Goal: Complete Application Form: Complete application form

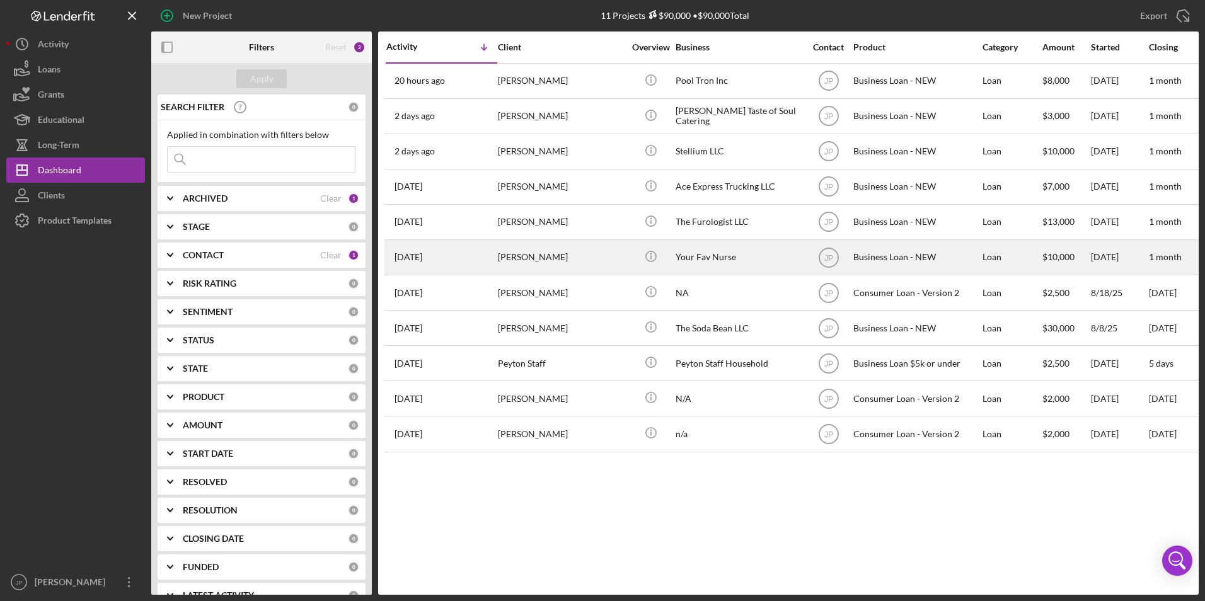
click at [473, 268] on div "[DATE] [PERSON_NAME]" at bounding box center [441, 257] width 110 height 33
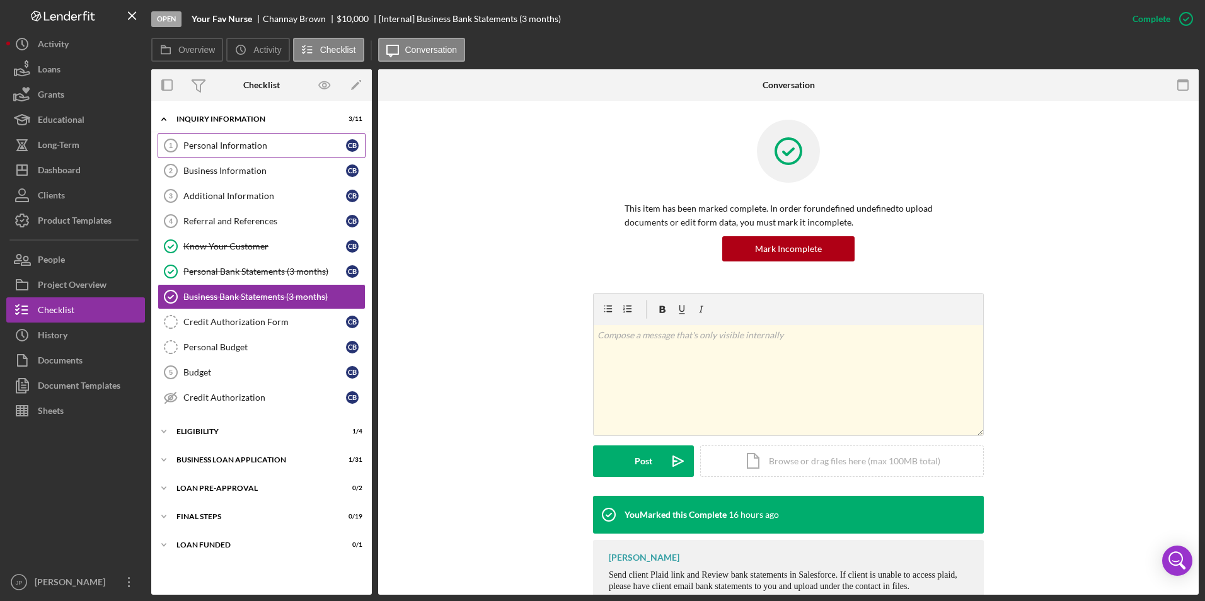
click at [226, 142] on div "Personal Information" at bounding box center [264, 145] width 163 height 10
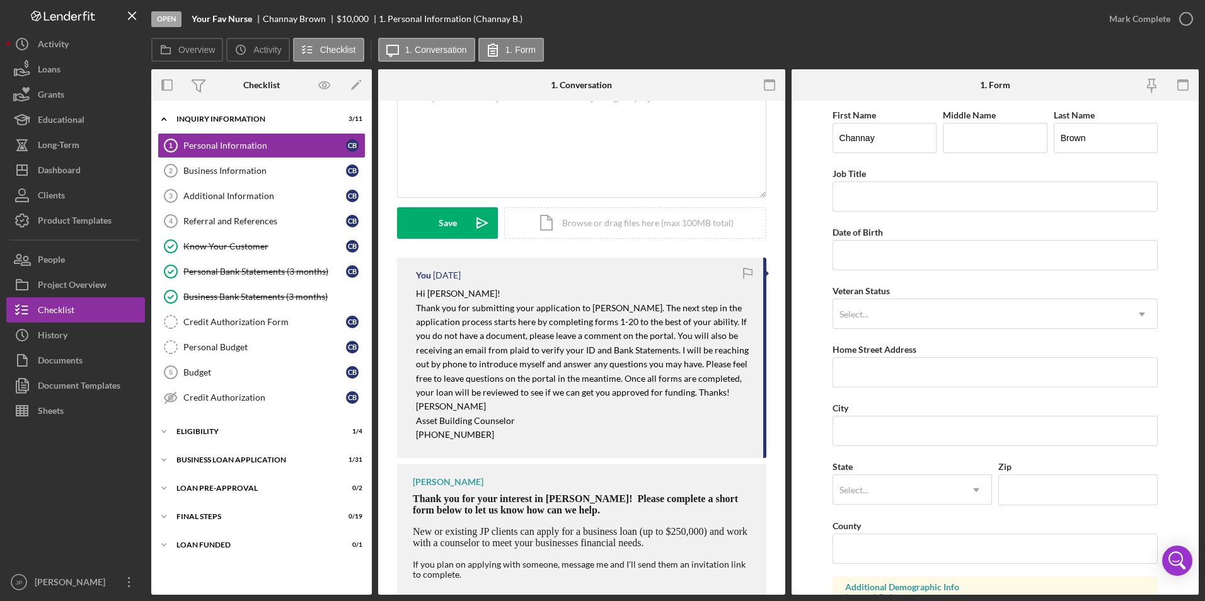
scroll to position [278, 0]
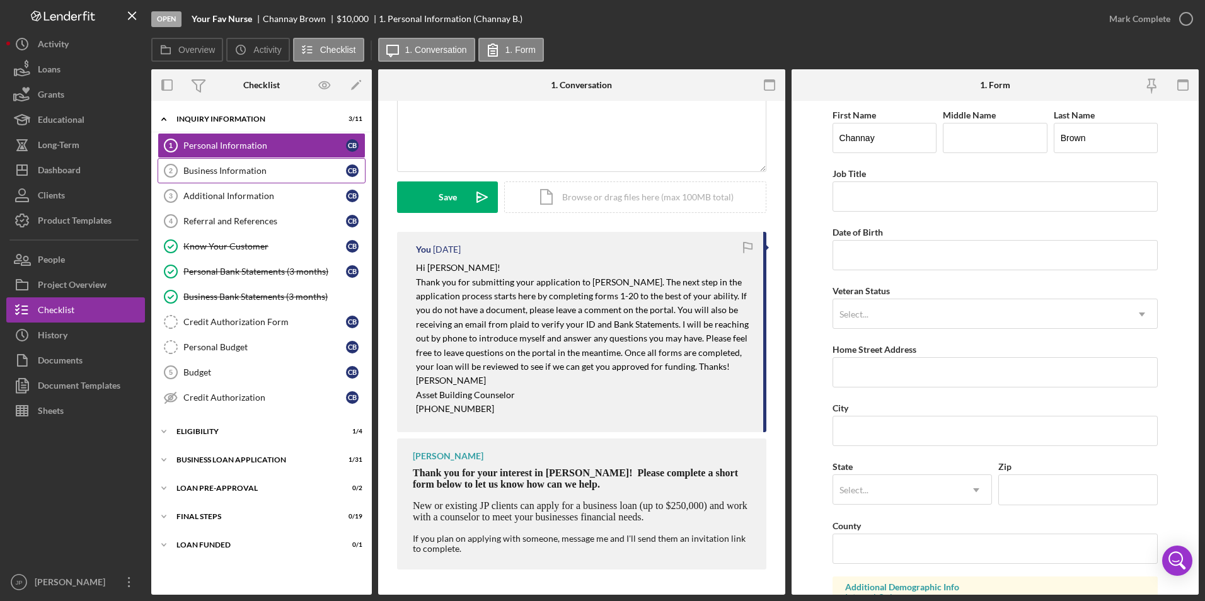
click at [292, 175] on div "Business Information" at bounding box center [264, 171] width 163 height 10
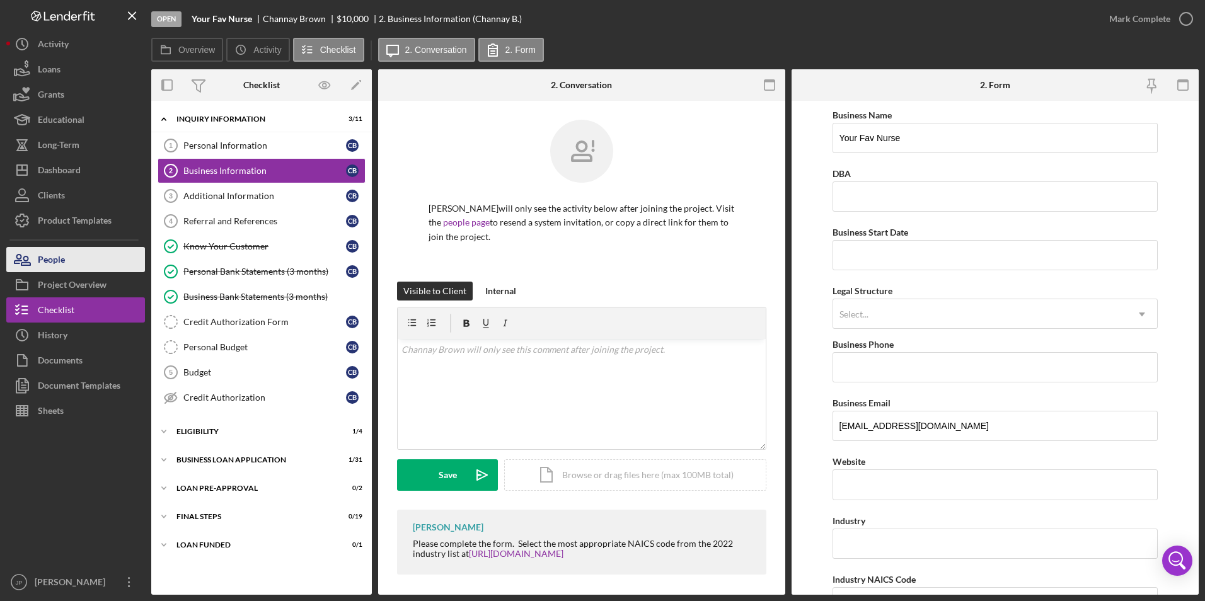
click at [89, 263] on button "People" at bounding box center [75, 259] width 139 height 25
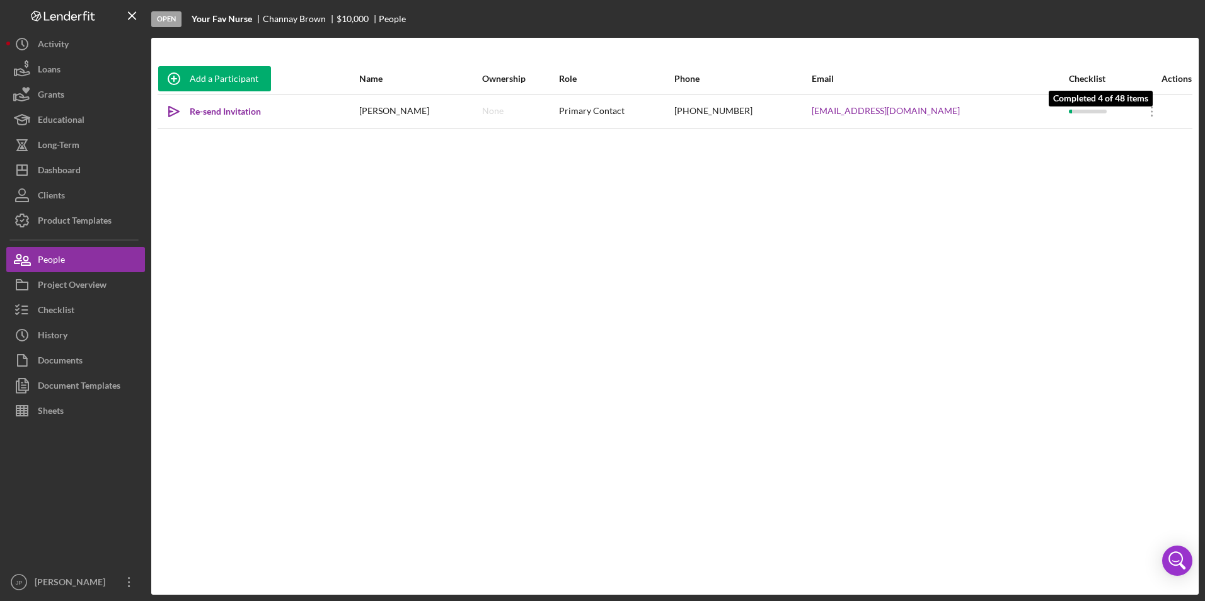
click at [1068, 110] on div at bounding box center [1087, 112] width 38 height 4
click at [1138, 109] on icon "Icon/Overflow" at bounding box center [1151, 111] width 31 height 31
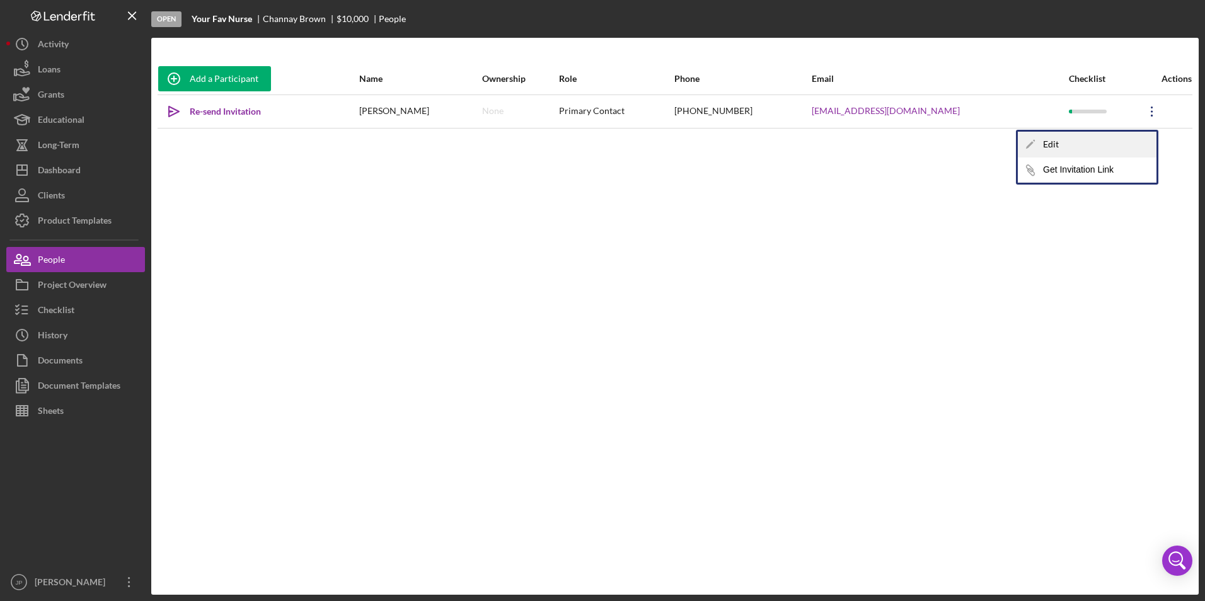
click at [1063, 142] on div "Icon/Edit Edit" at bounding box center [1086, 145] width 139 height 26
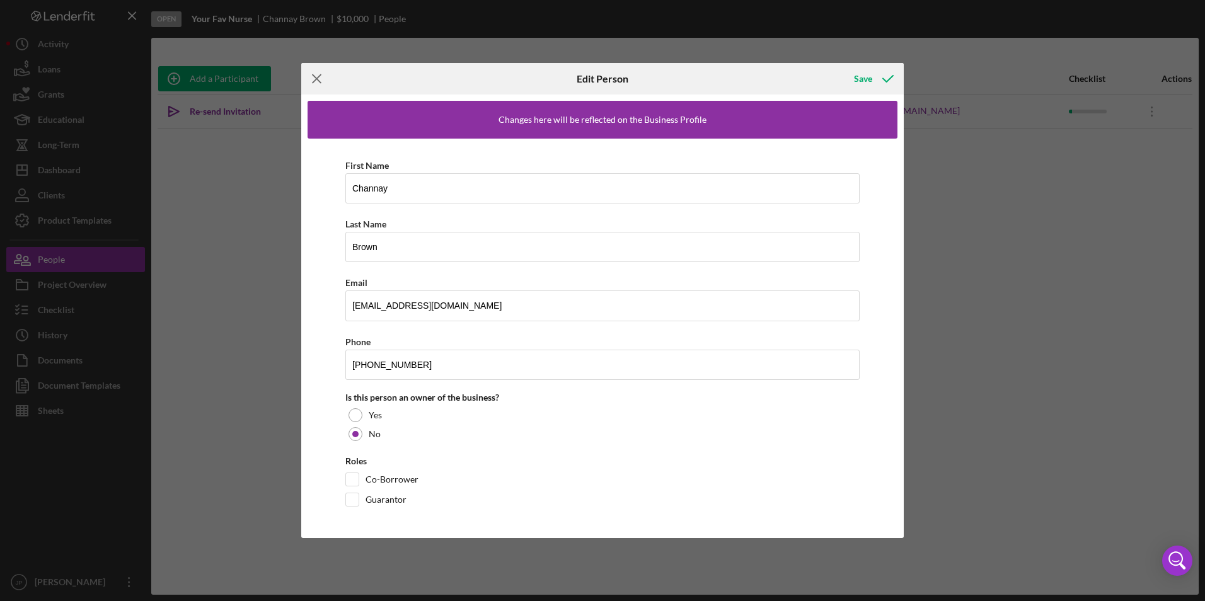
click at [316, 75] on icon "Icon/Menu Close" at bounding box center [316, 78] width 31 height 31
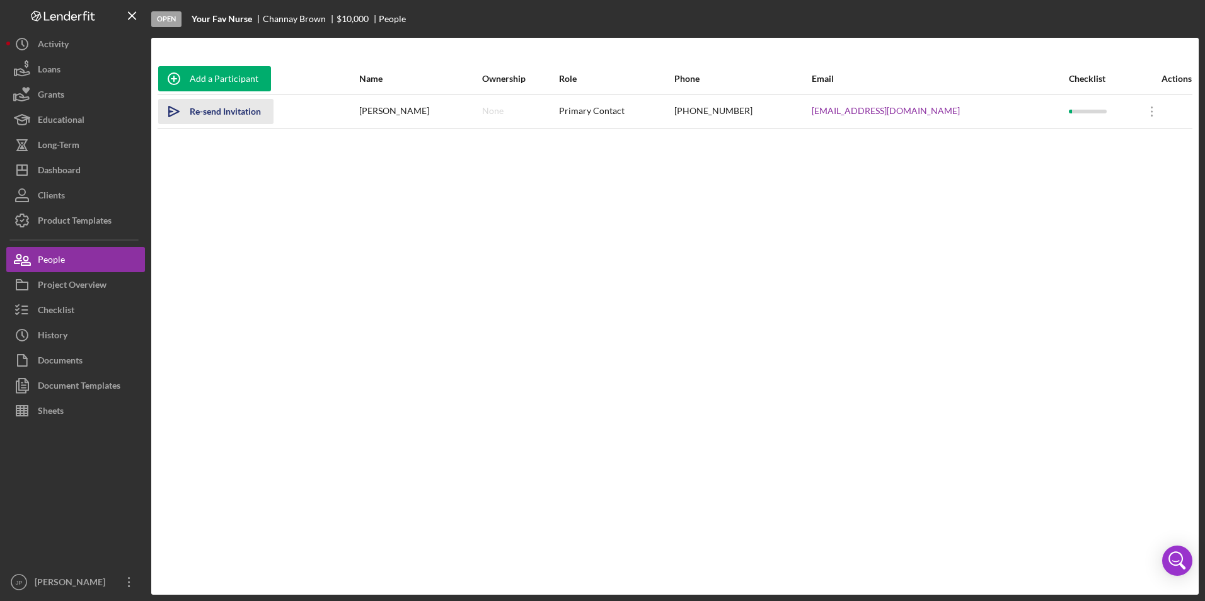
click at [226, 112] on div "Re-send Invitation" at bounding box center [225, 111] width 71 height 25
click at [57, 168] on div "Dashboard" at bounding box center [59, 171] width 43 height 28
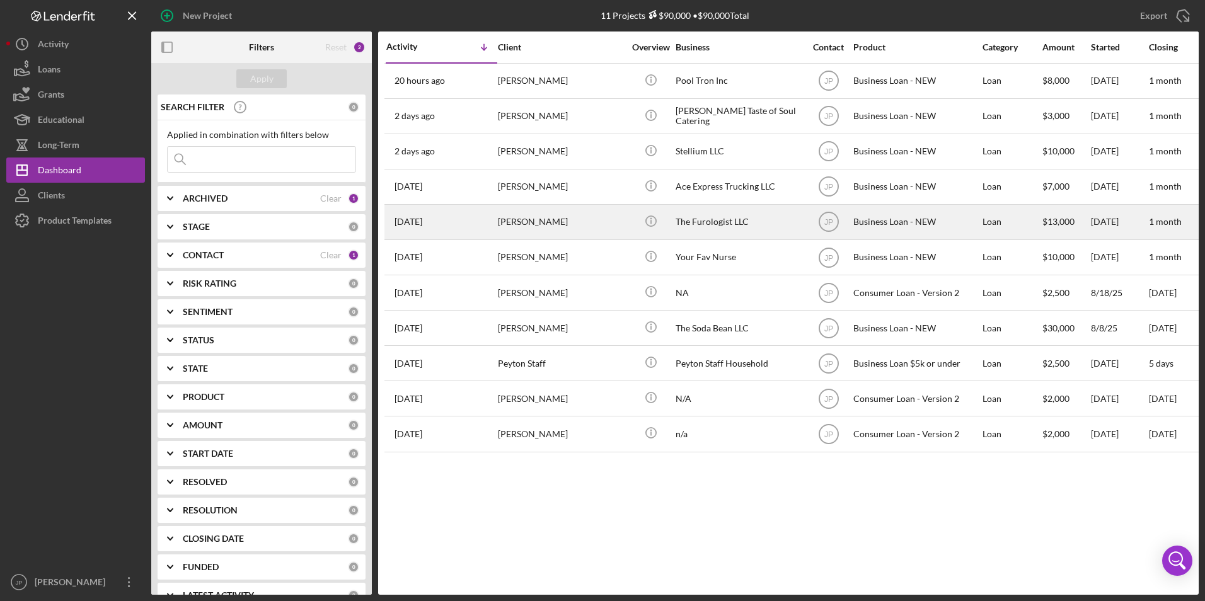
click at [537, 219] on div "[PERSON_NAME]" at bounding box center [561, 221] width 126 height 33
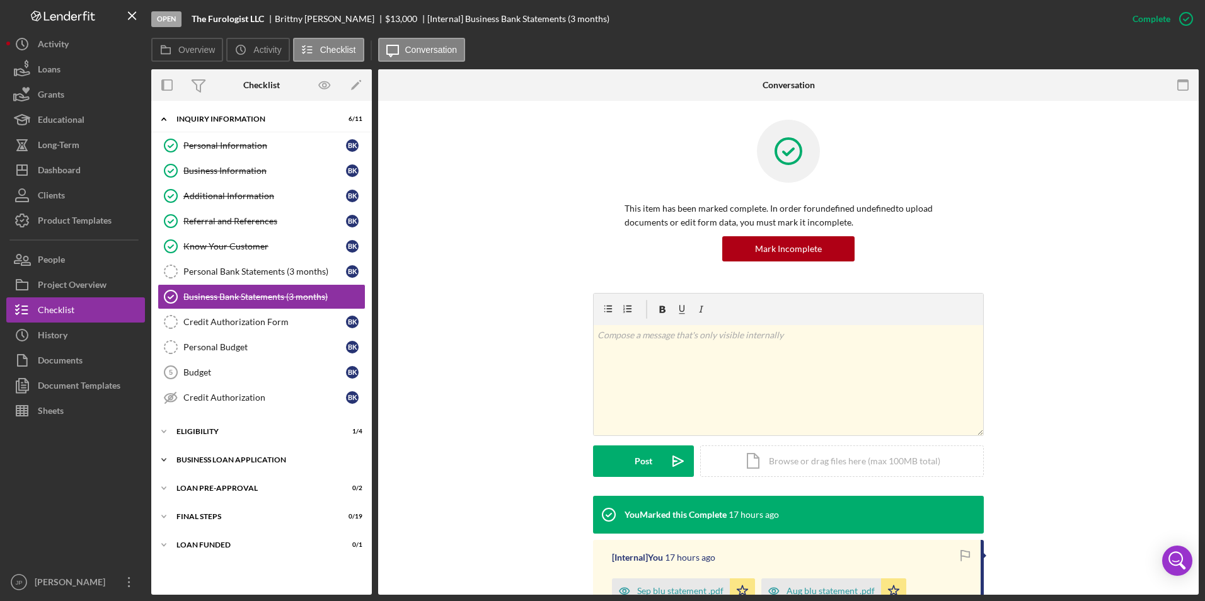
click at [173, 458] on icon "Icon/Expander" at bounding box center [163, 459] width 25 height 25
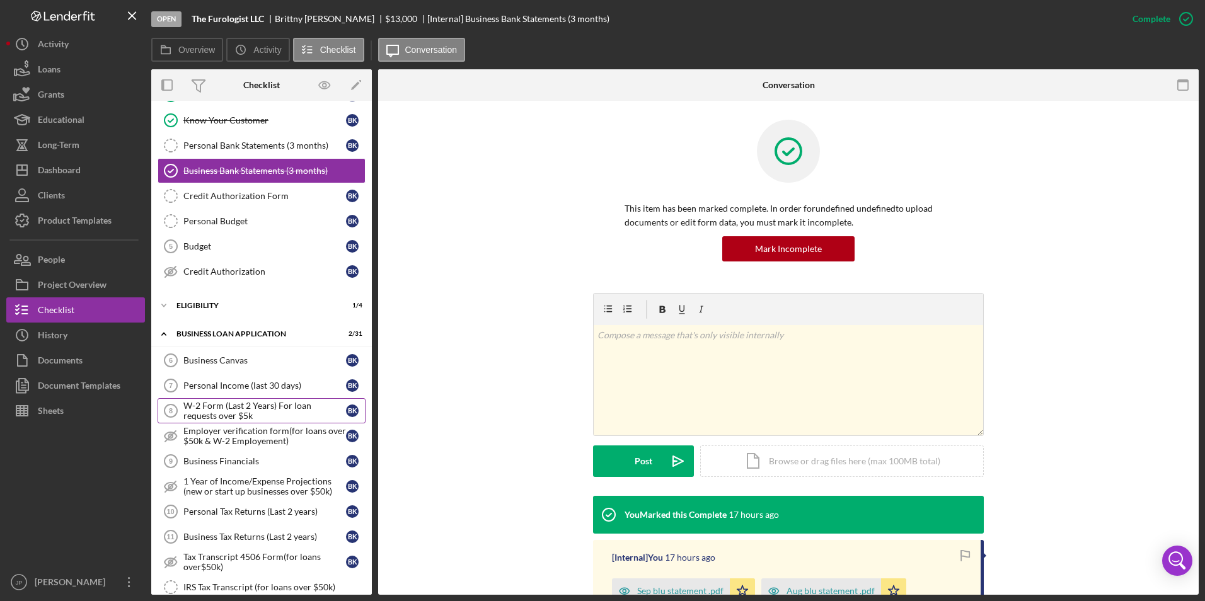
scroll to position [189, 0]
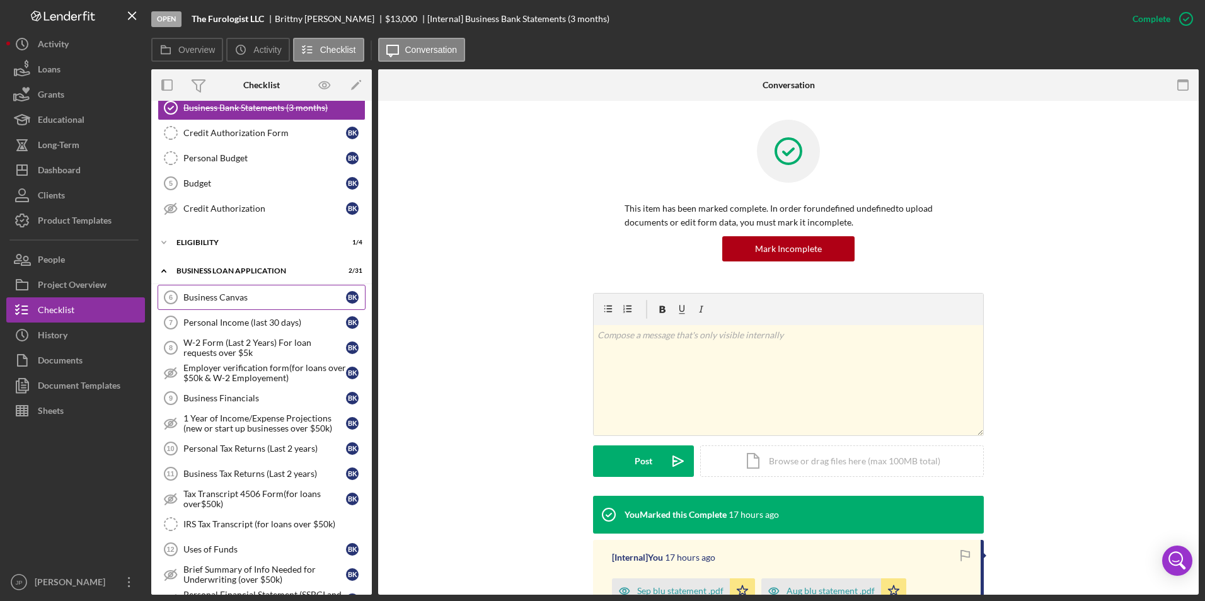
click at [229, 305] on link "Business Canvas 6 Business Canvas B K" at bounding box center [261, 297] width 208 height 25
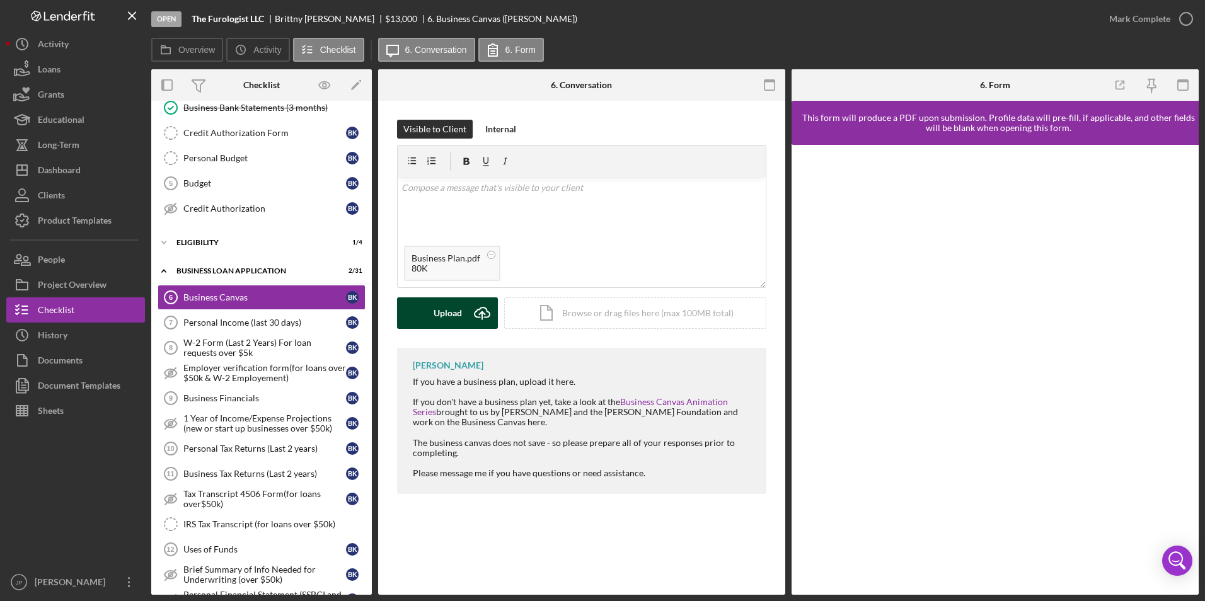
click at [452, 323] on div "Upload" at bounding box center [447, 312] width 28 height 31
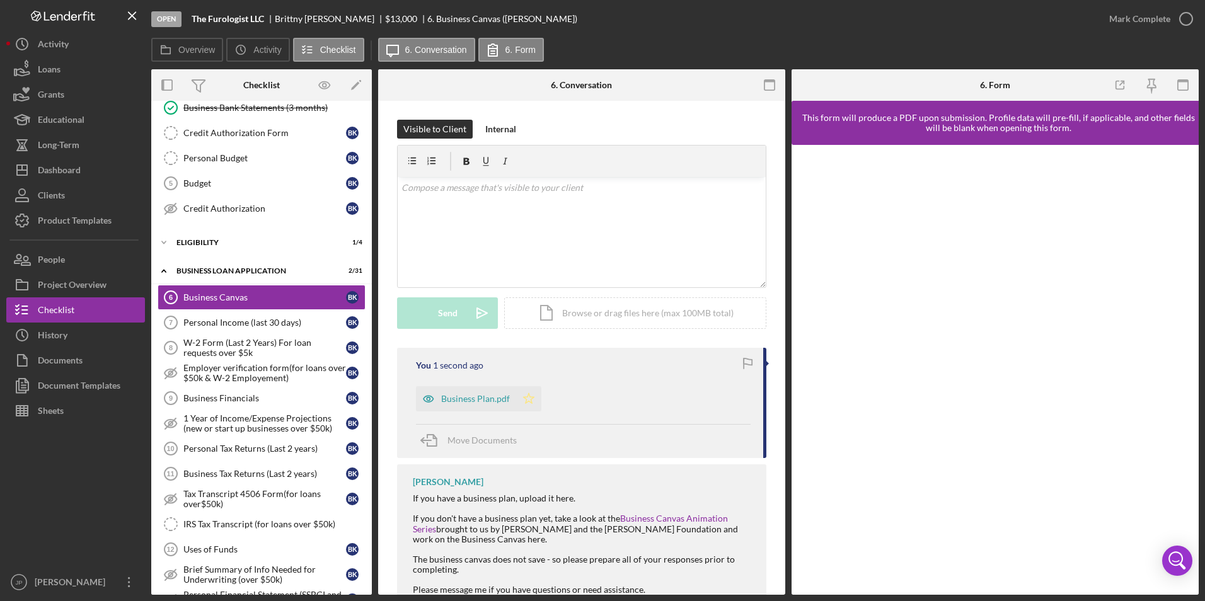
click at [524, 398] on polygon "button" at bounding box center [529, 398] width 11 height 10
click at [469, 400] on div "Business Plan.pdf" at bounding box center [475, 399] width 69 height 10
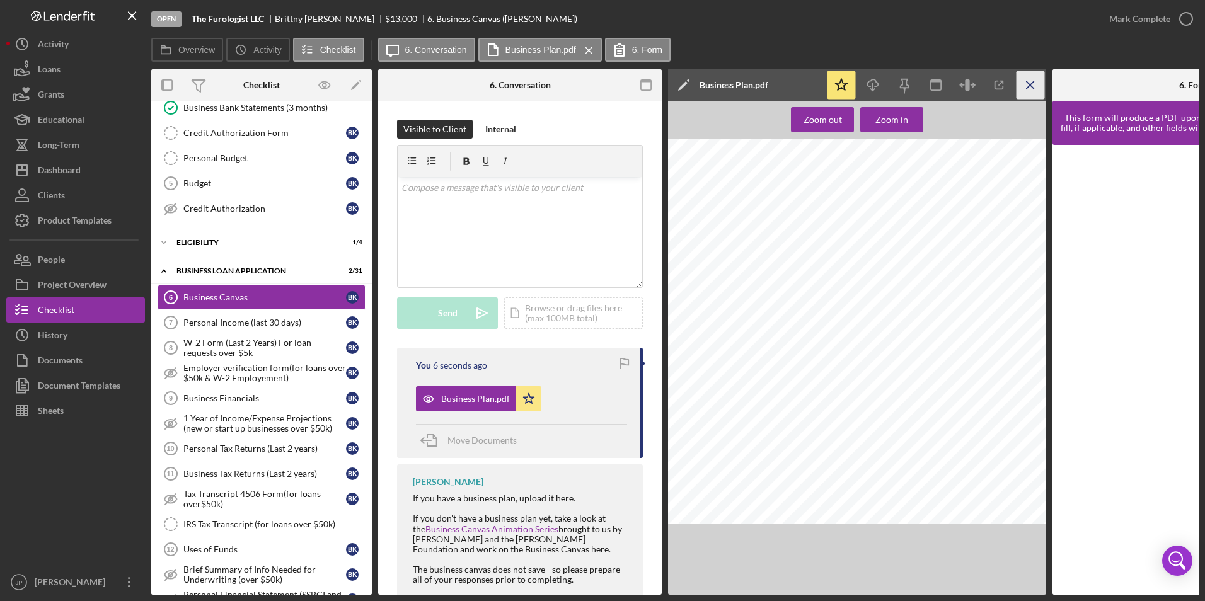
click at [1031, 89] on icon "Icon/Menu Close" at bounding box center [1030, 85] width 28 height 28
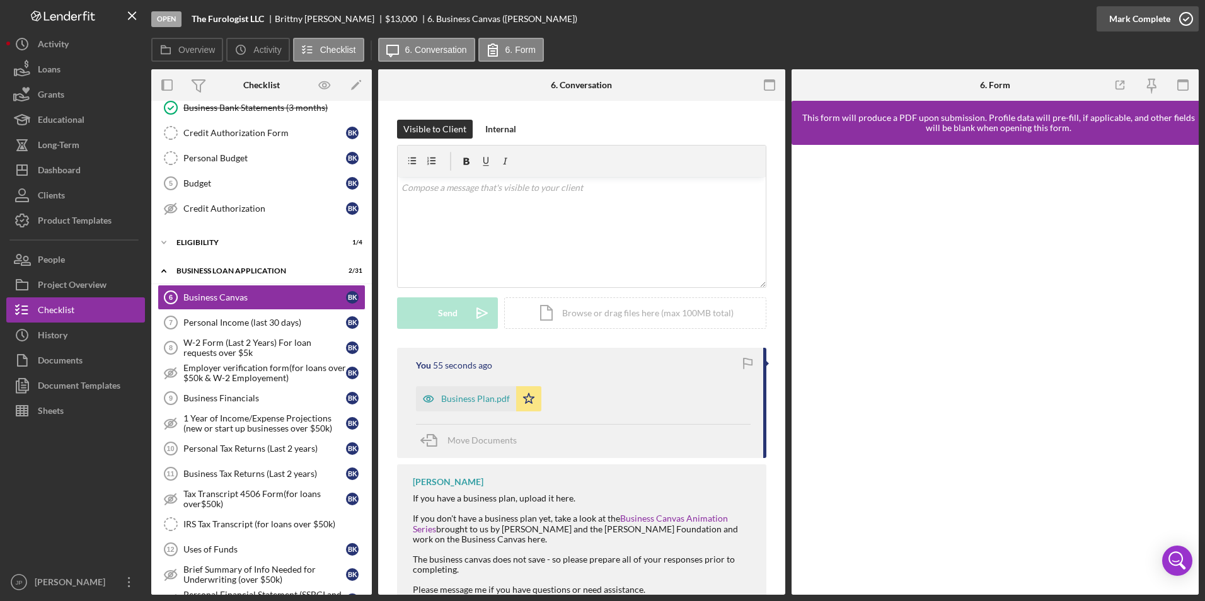
click at [1147, 21] on div "Mark Complete" at bounding box center [1139, 18] width 61 height 25
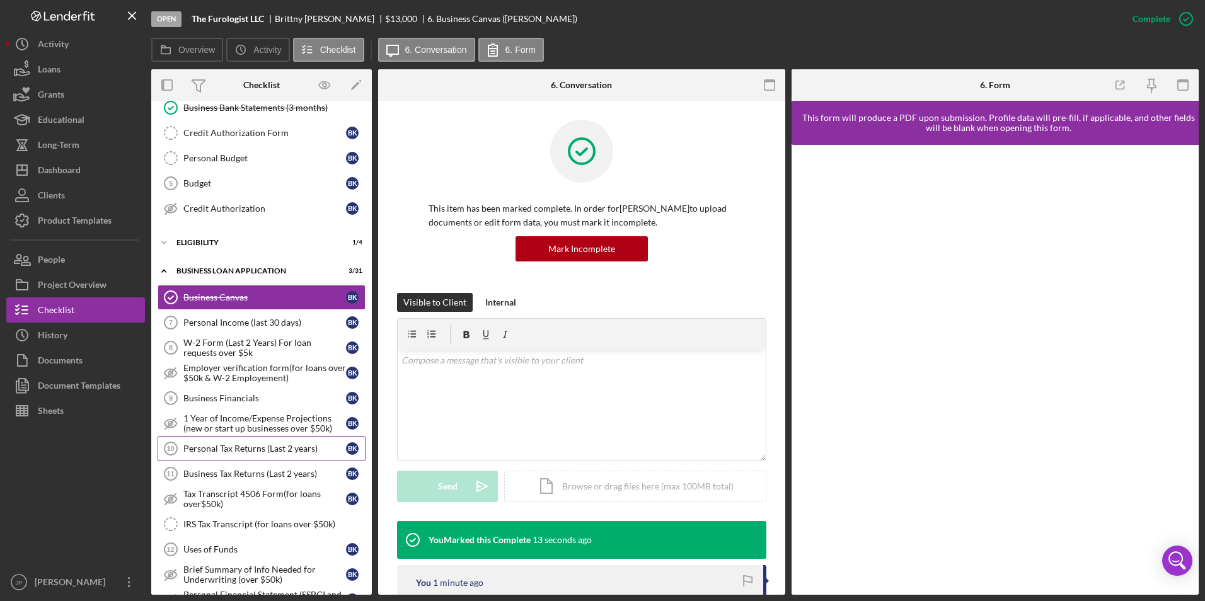
scroll to position [252, 0]
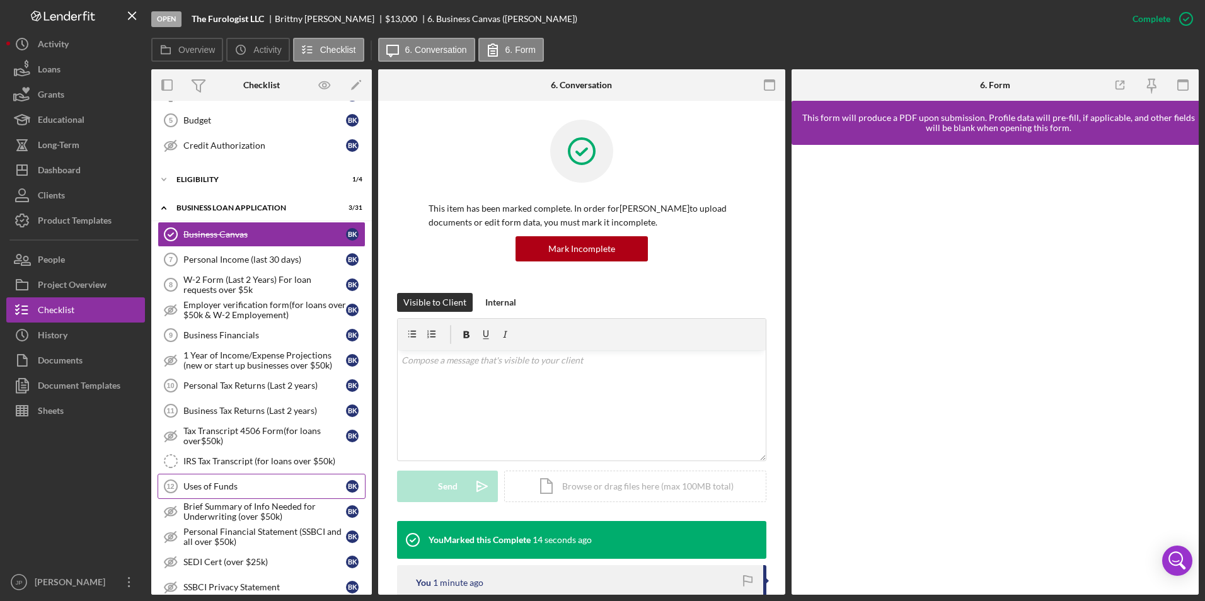
click at [231, 491] on div "Uses of Funds" at bounding box center [264, 486] width 163 height 10
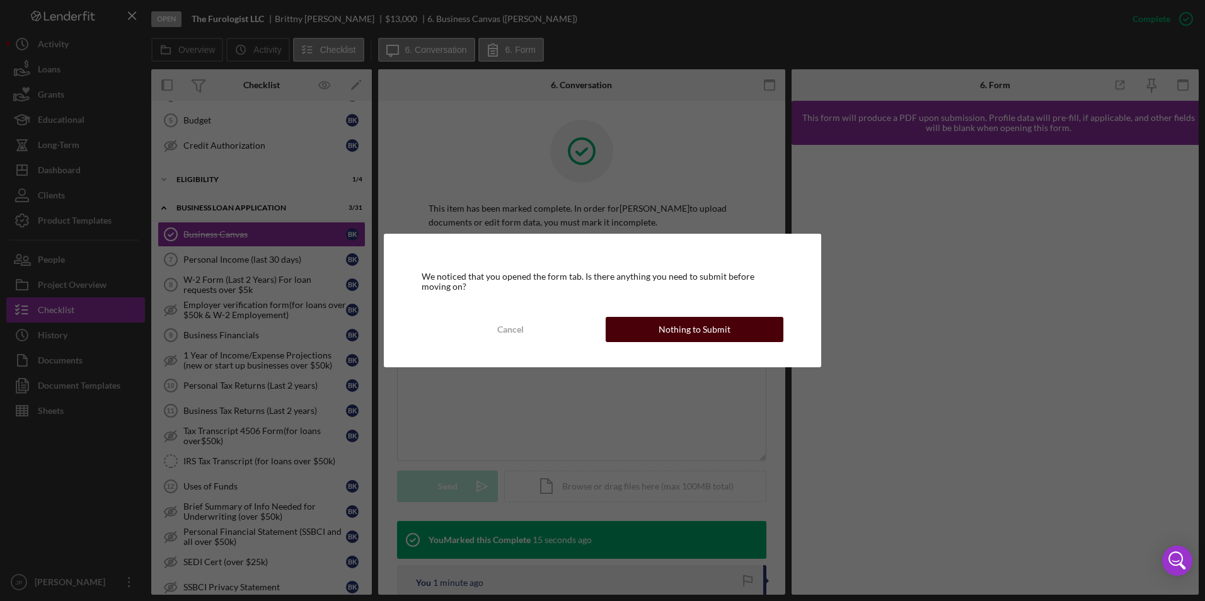
click at [675, 336] on div "Nothing to Submit" at bounding box center [694, 329] width 72 height 25
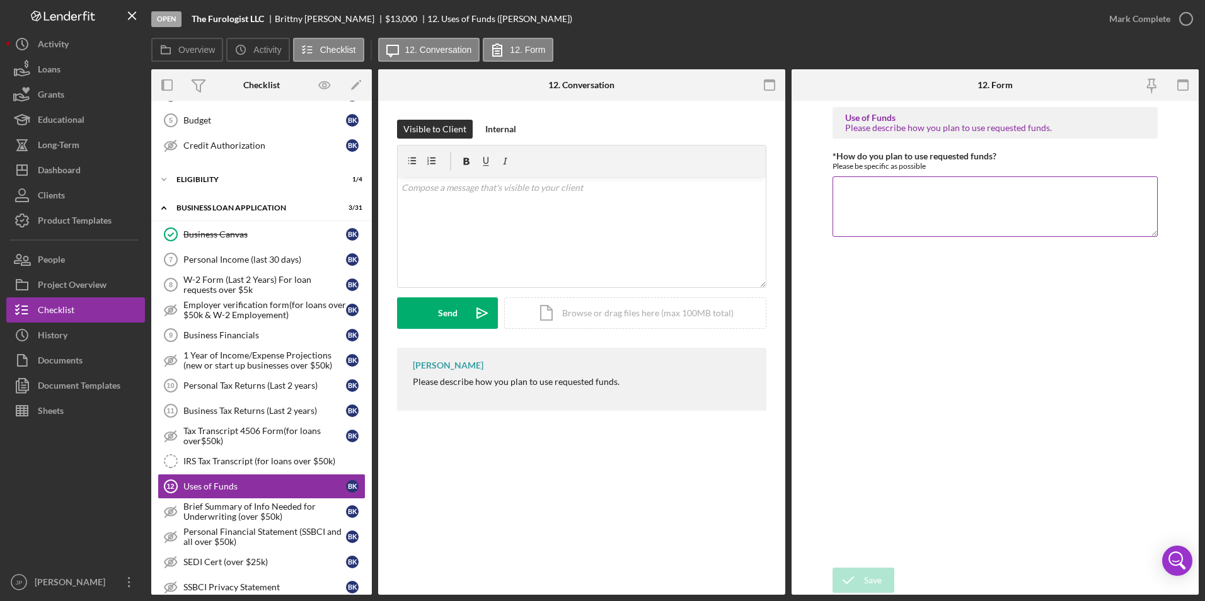
click at [888, 209] on textarea "*How do you plan to use requested funds?" at bounding box center [995, 206] width 326 height 60
click at [1080, 204] on textarea "*How do you plan to use requested funds?" at bounding box center [995, 206] width 326 height 60
paste textarea "Construction on new space, building kennels, paying the fencing company for fen…"
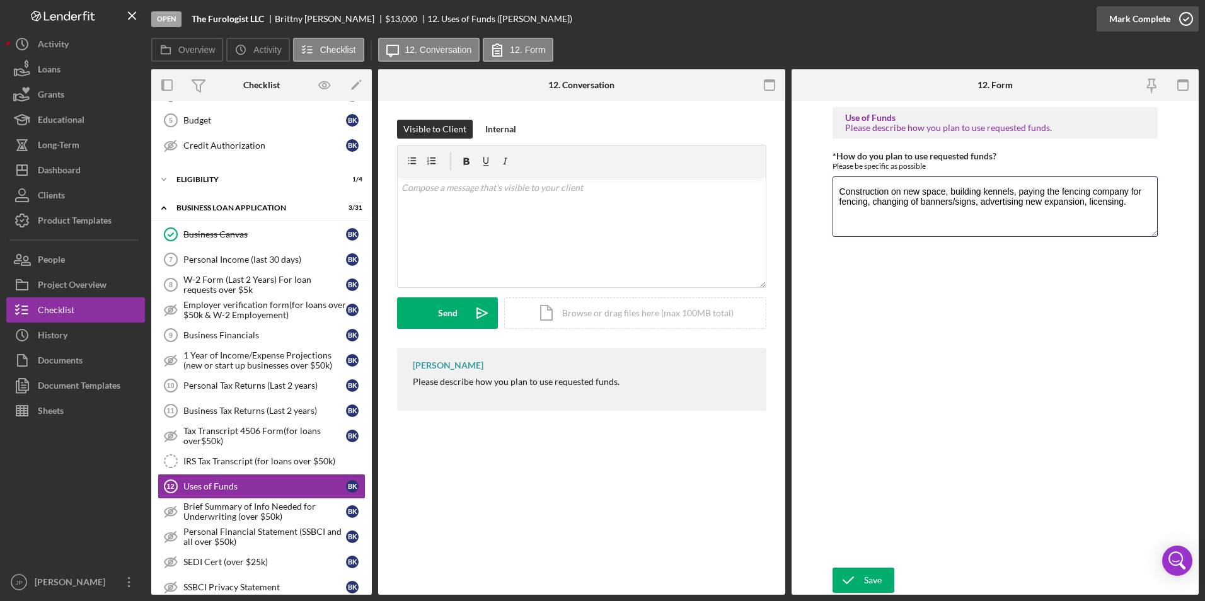
type textarea "Construction on new space, building kennels, paying the fencing company for fen…"
click at [1147, 20] on div "Mark Complete" at bounding box center [1139, 18] width 61 height 25
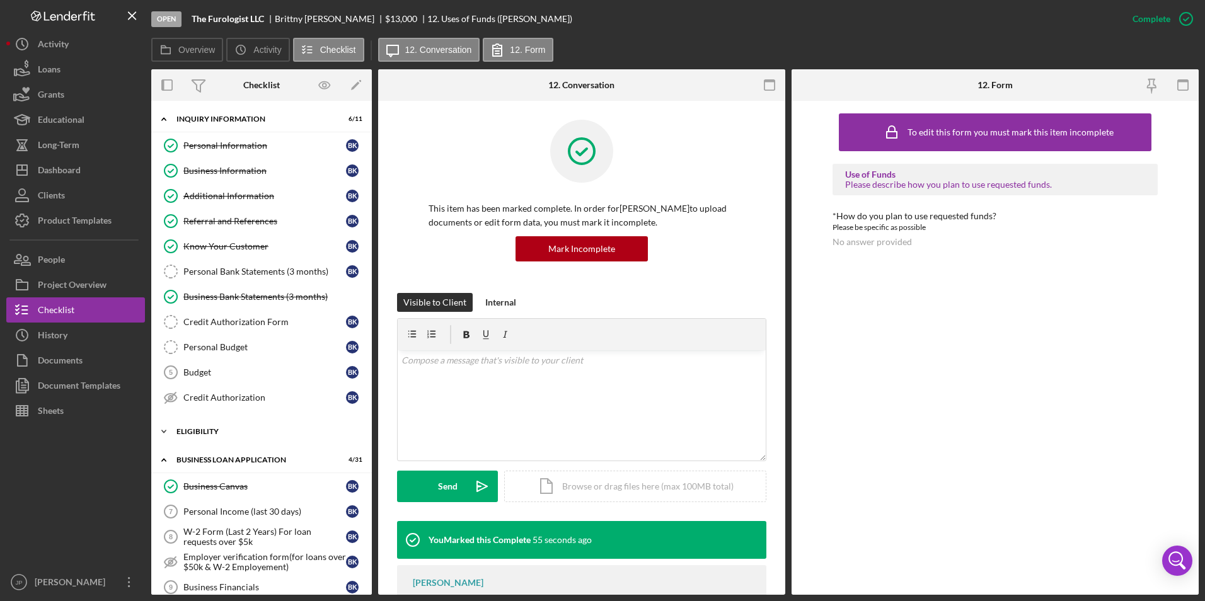
click at [186, 429] on div "ELIGIBILITY" at bounding box center [266, 432] width 180 height 8
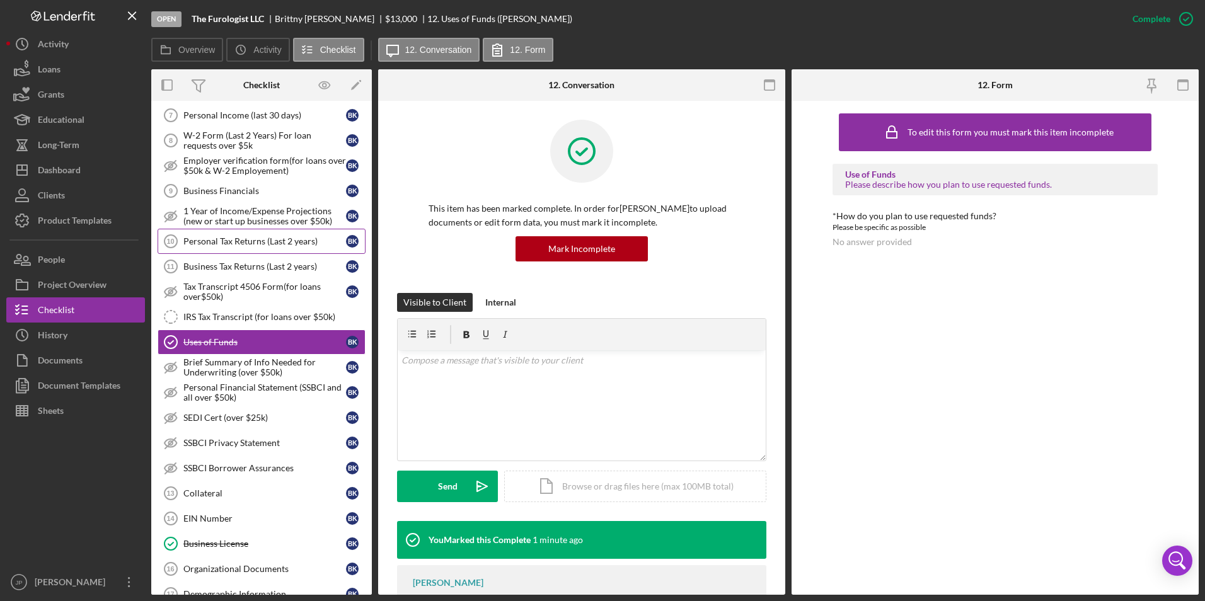
scroll to position [567, 0]
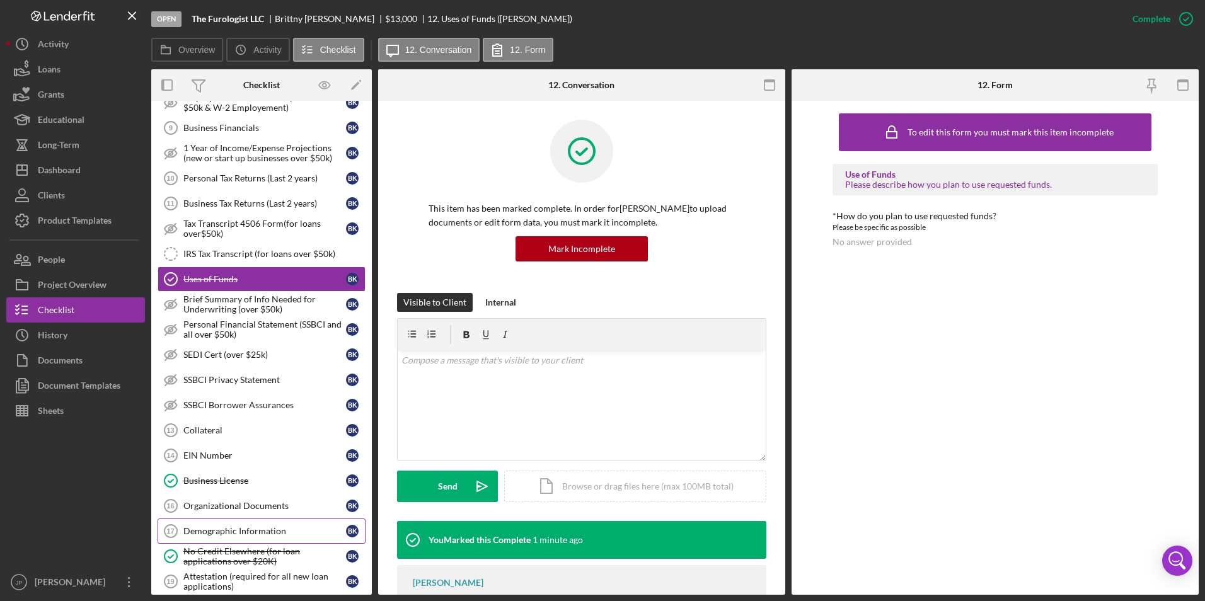
click at [194, 527] on div "Demographic Information" at bounding box center [264, 531] width 163 height 10
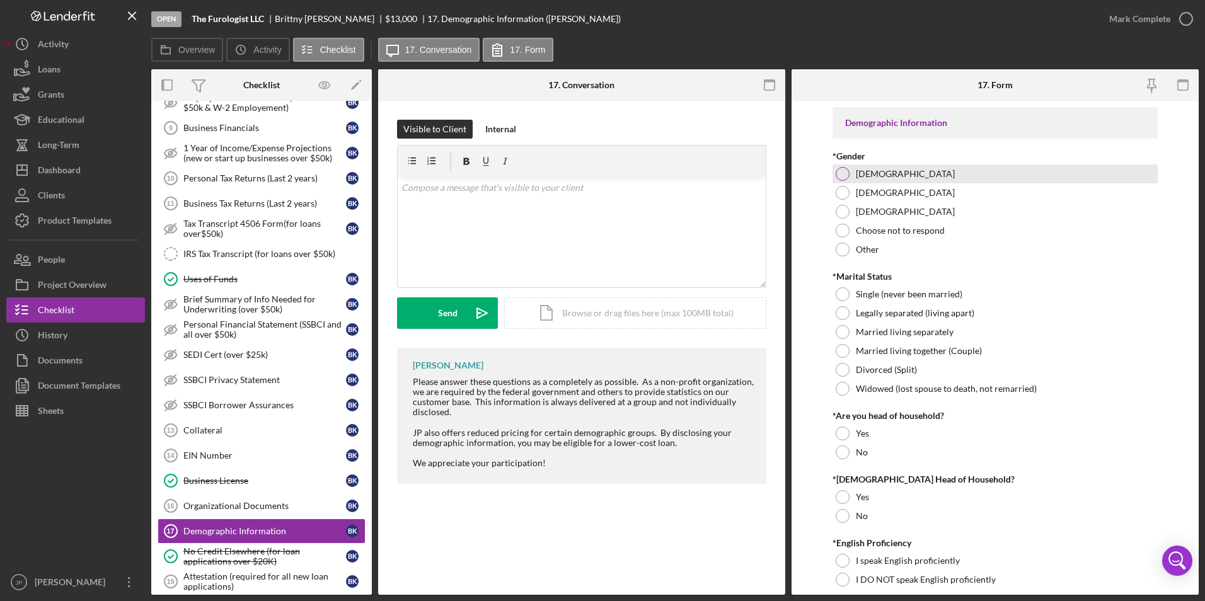
click at [855, 176] on label "[DEMOGRAPHIC_DATA]" at bounding box center [904, 174] width 99 height 10
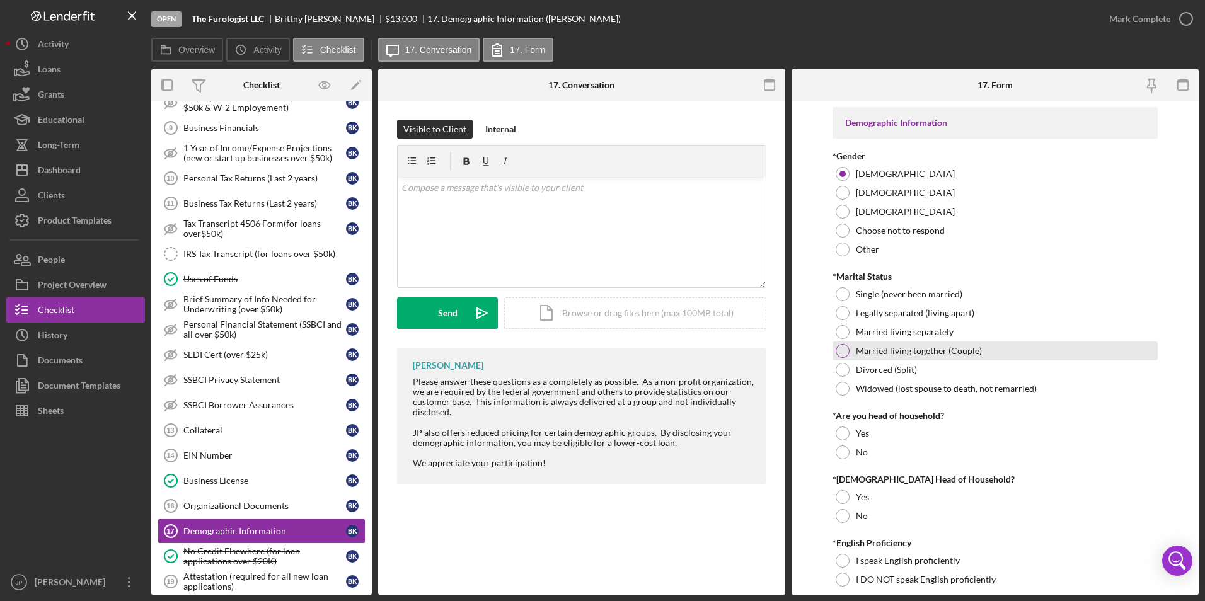
click at [855, 351] on label "Married living together (Couple)" at bounding box center [918, 351] width 126 height 10
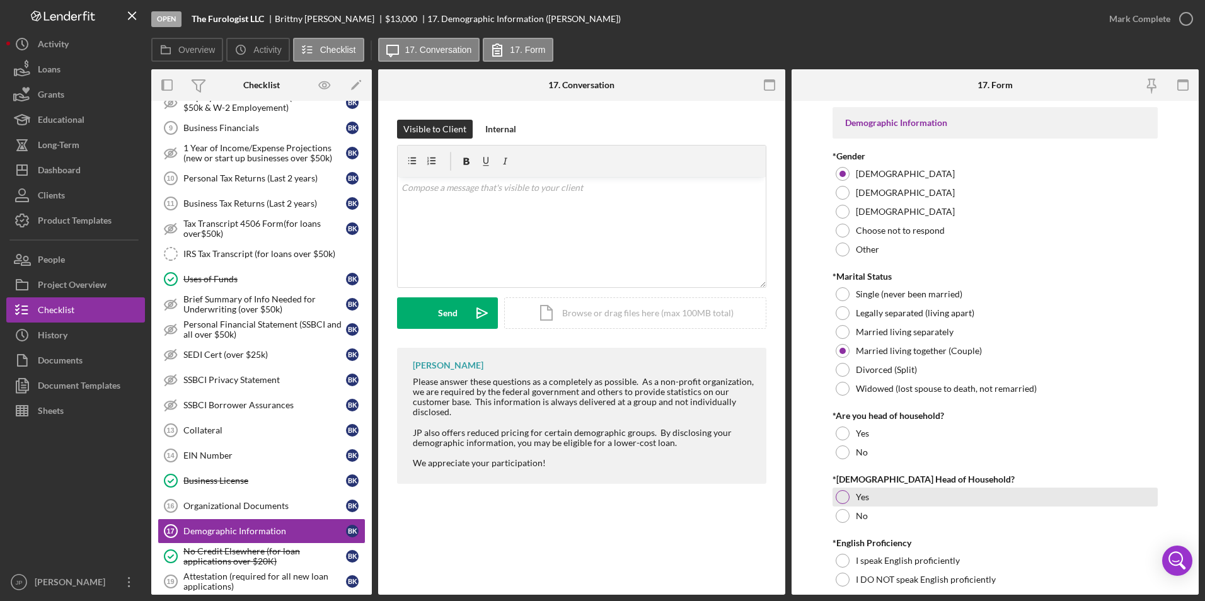
scroll to position [63, 0]
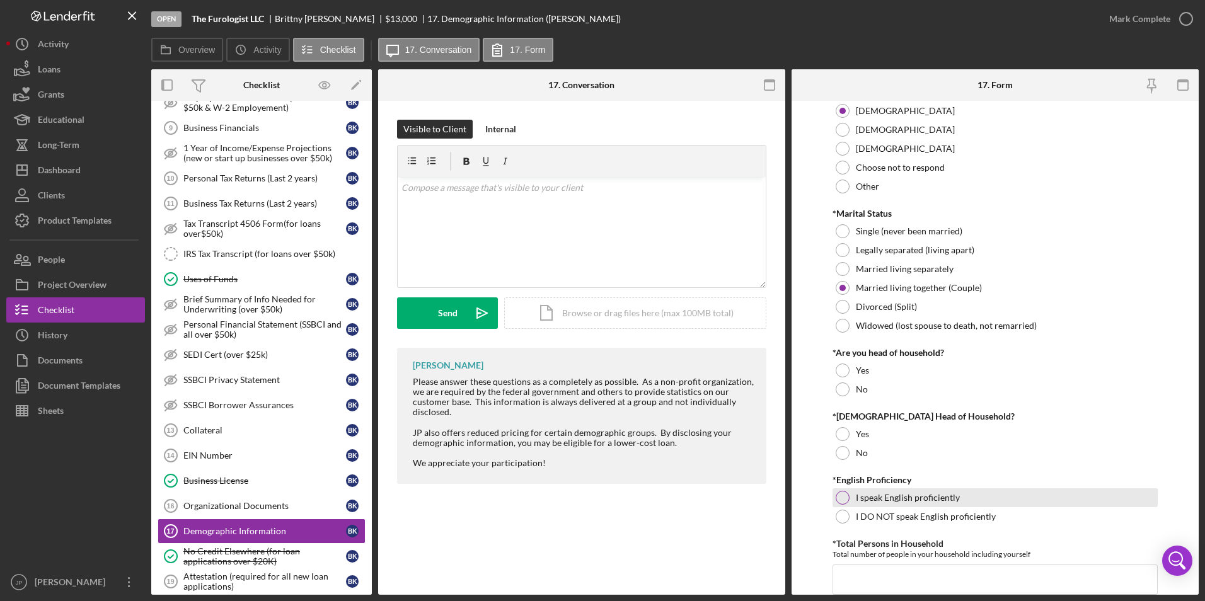
click at [923, 498] on label "I speak English proficiently" at bounding box center [907, 498] width 104 height 10
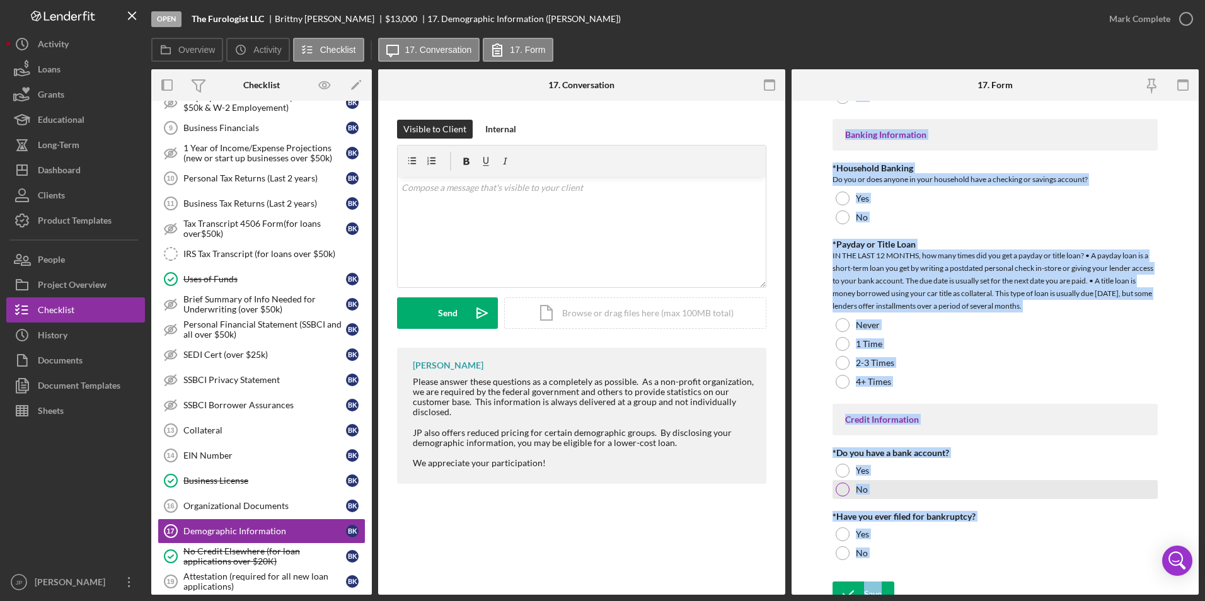
scroll to position [2464, 0]
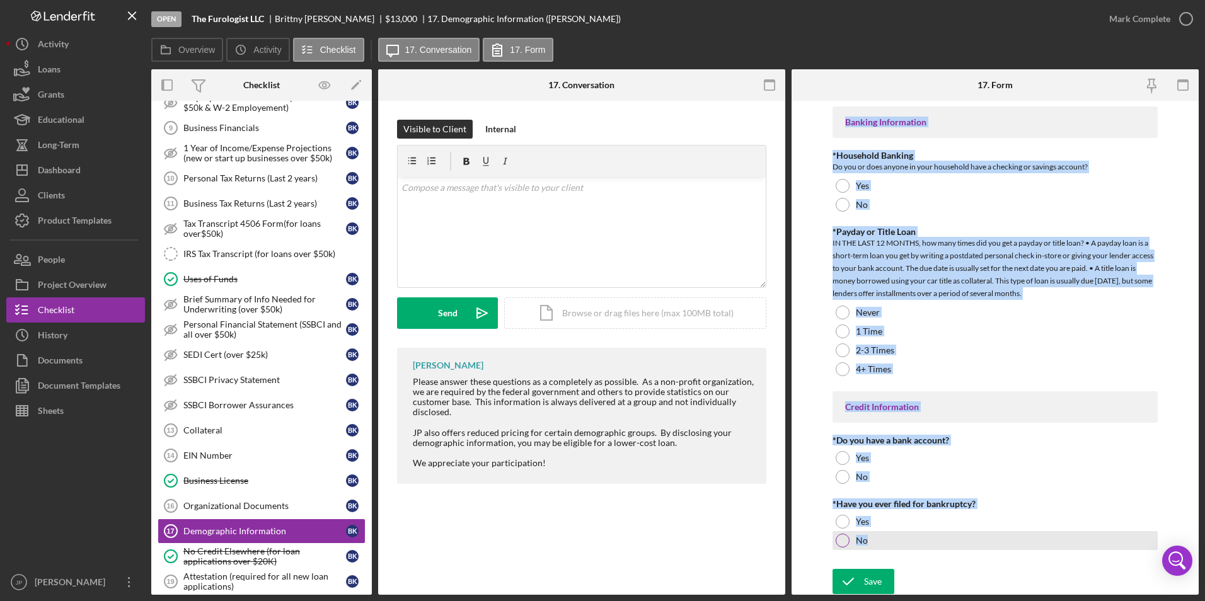
drag, startPoint x: 828, startPoint y: 154, endPoint x: 913, endPoint y: 535, distance: 391.1
click at [913, 535] on form "Demographic Information *Gender [DEMOGRAPHIC_DATA] [DEMOGRAPHIC_DATA] [DEMOGRAP…" at bounding box center [994, 348] width 407 height 494
copy div "*Gender [DEMOGRAPHIC_DATA] [DEMOGRAPHIC_DATA] [DEMOGRAPHIC_DATA] Choose not to …"
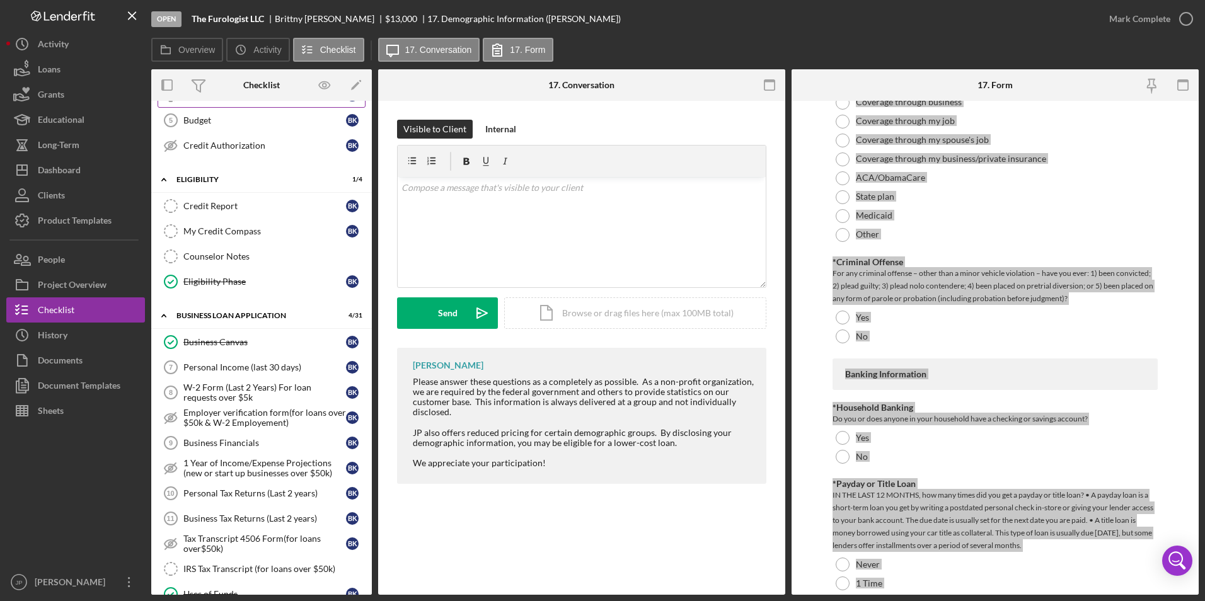
scroll to position [0, 0]
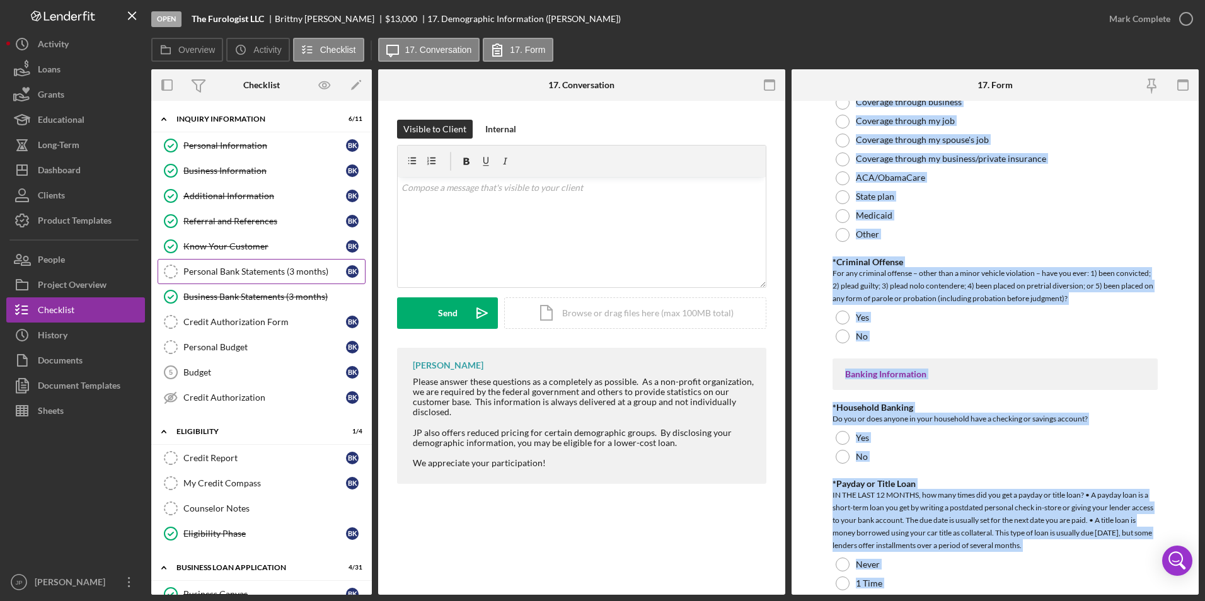
click at [256, 265] on link "Personal Bank Statements (3 months) Personal Bank Statements (3 months) B K" at bounding box center [261, 271] width 208 height 25
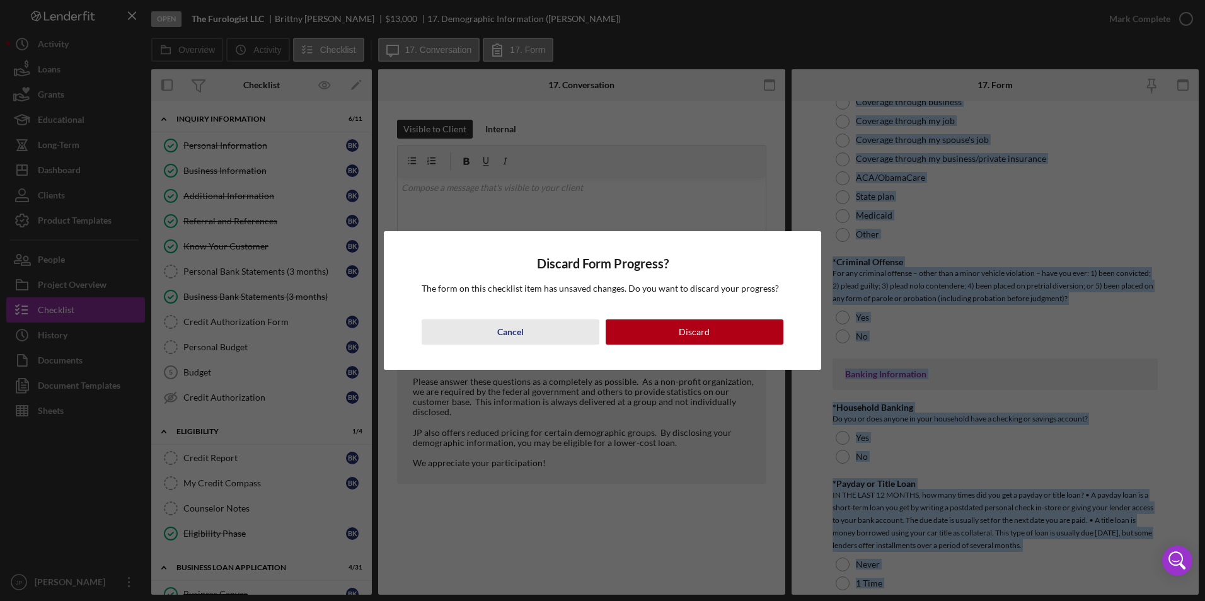
click at [519, 329] on div "Cancel" at bounding box center [510, 331] width 26 height 25
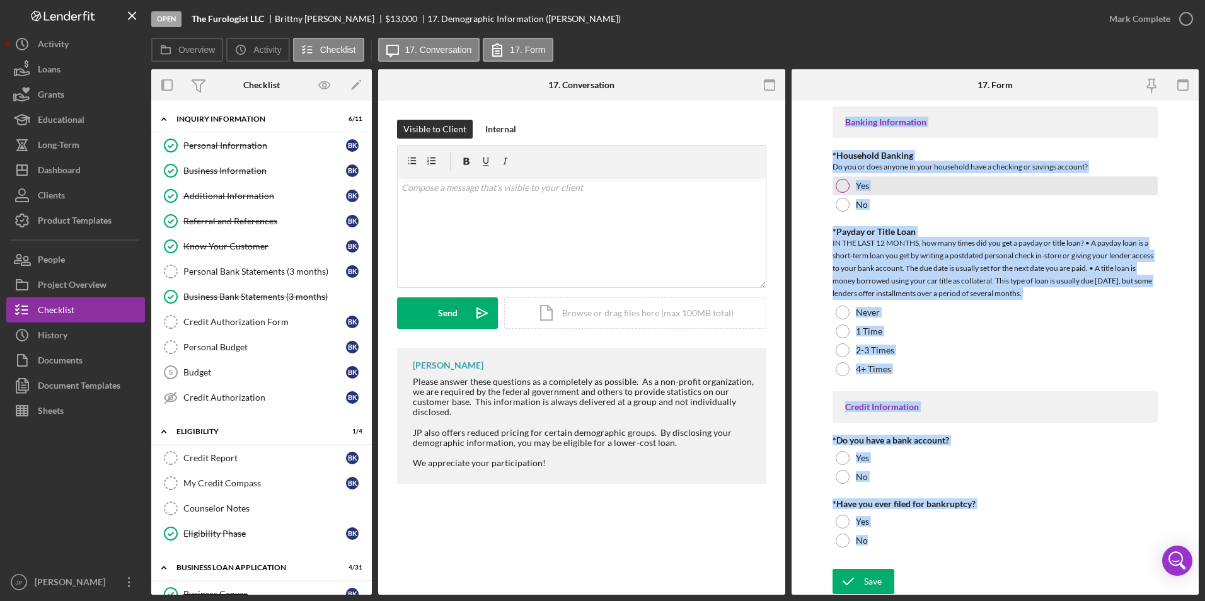
scroll to position [2212, 0]
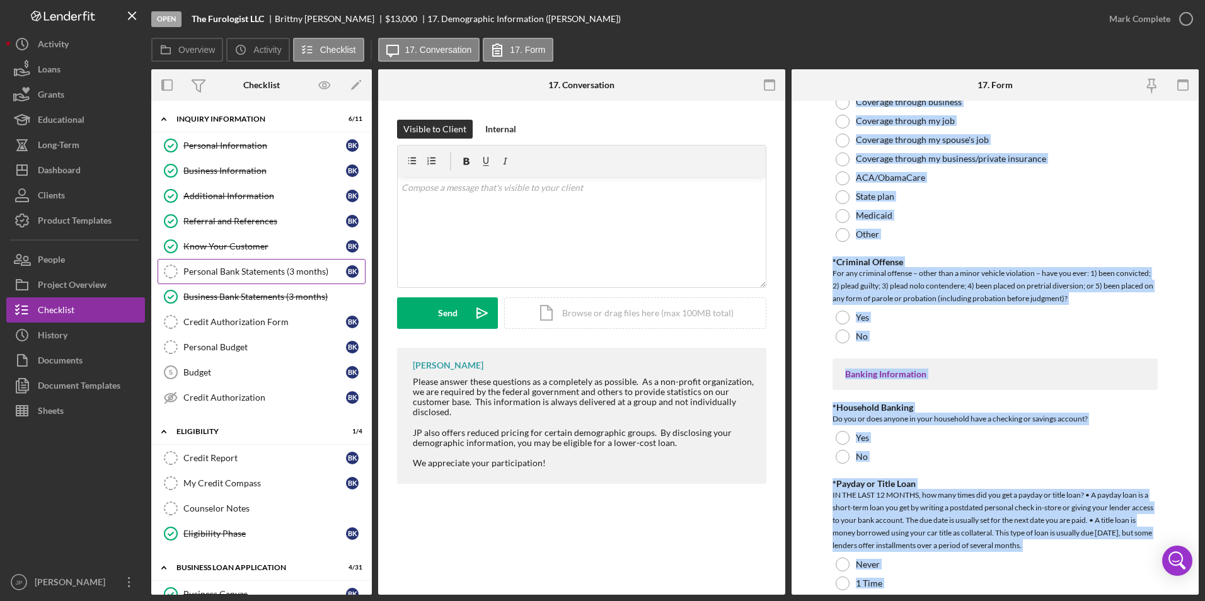
click at [213, 263] on link "Personal Bank Statements (3 months) Personal Bank Statements (3 months) B K" at bounding box center [261, 271] width 208 height 25
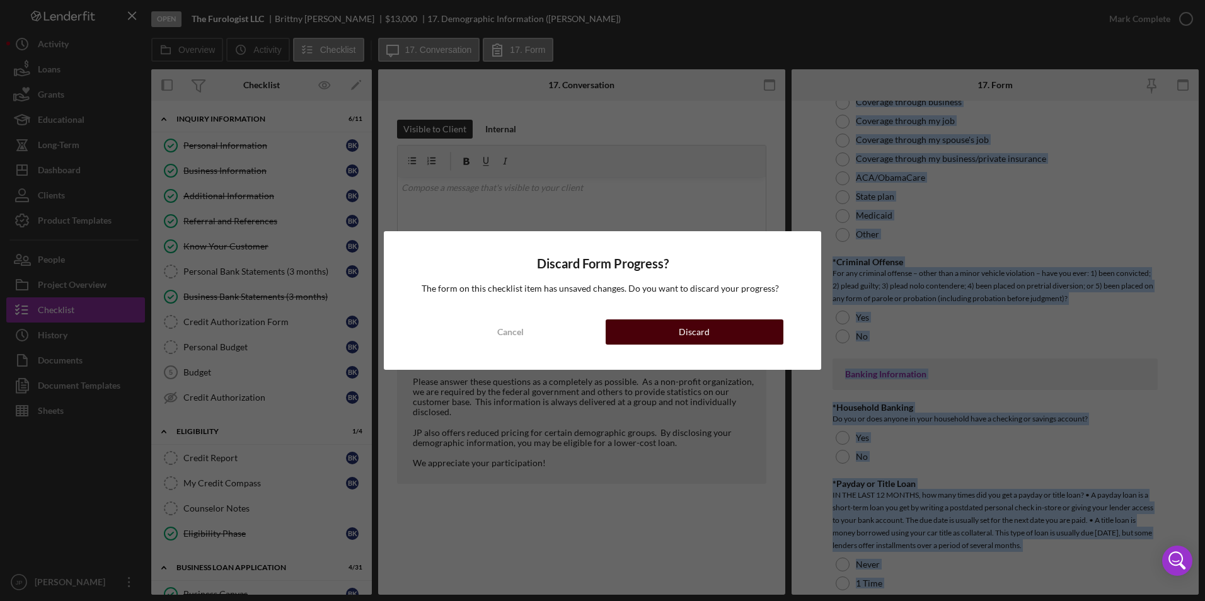
click at [730, 326] on button "Discard" at bounding box center [694, 331] width 178 height 25
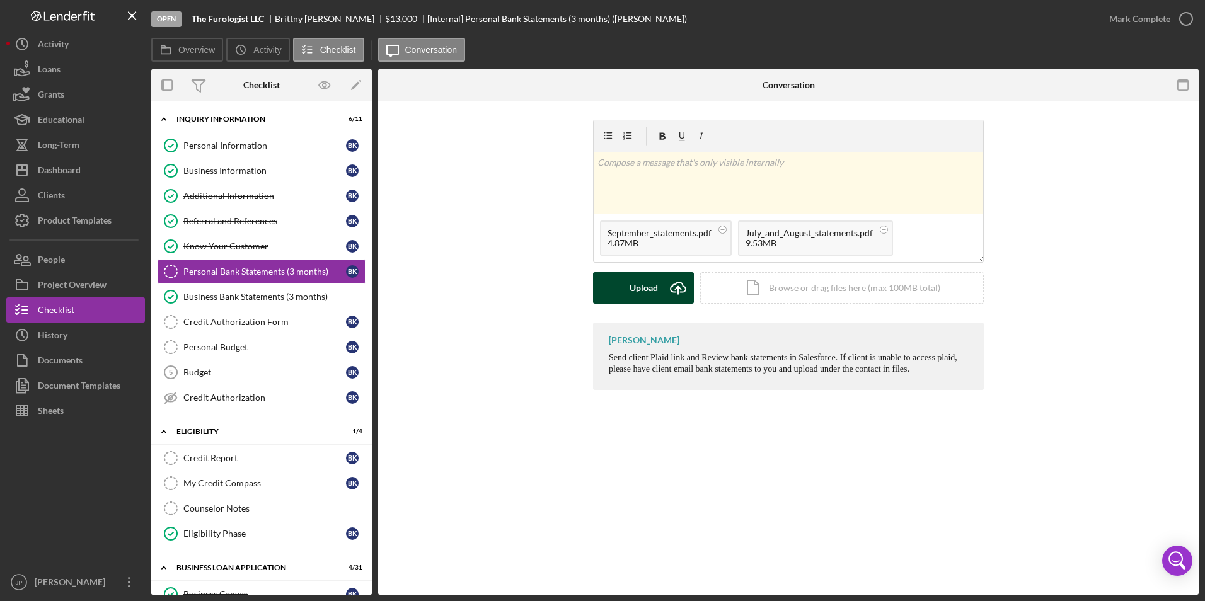
click at [658, 287] on button "Upload Icon/Upload" at bounding box center [643, 287] width 101 height 31
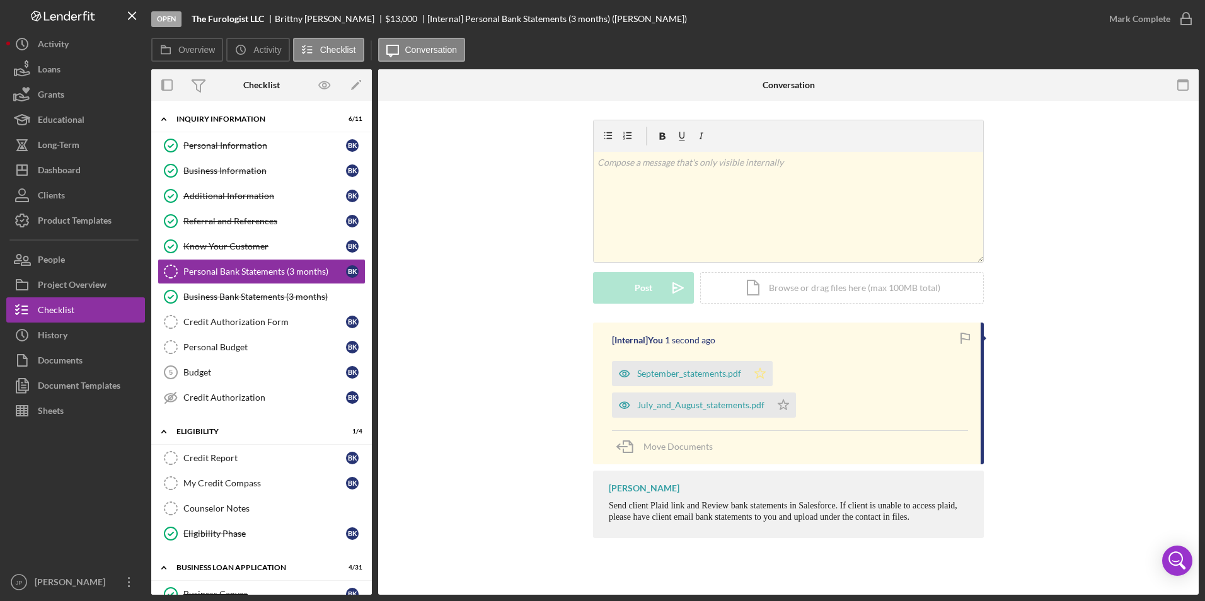
click at [766, 377] on icon "Icon/Star" at bounding box center [759, 373] width 25 height 25
click at [796, 392] on icon "Icon/Star" at bounding box center [782, 404] width 25 height 25
click at [1145, 23] on div "Mark Complete" at bounding box center [1139, 18] width 61 height 25
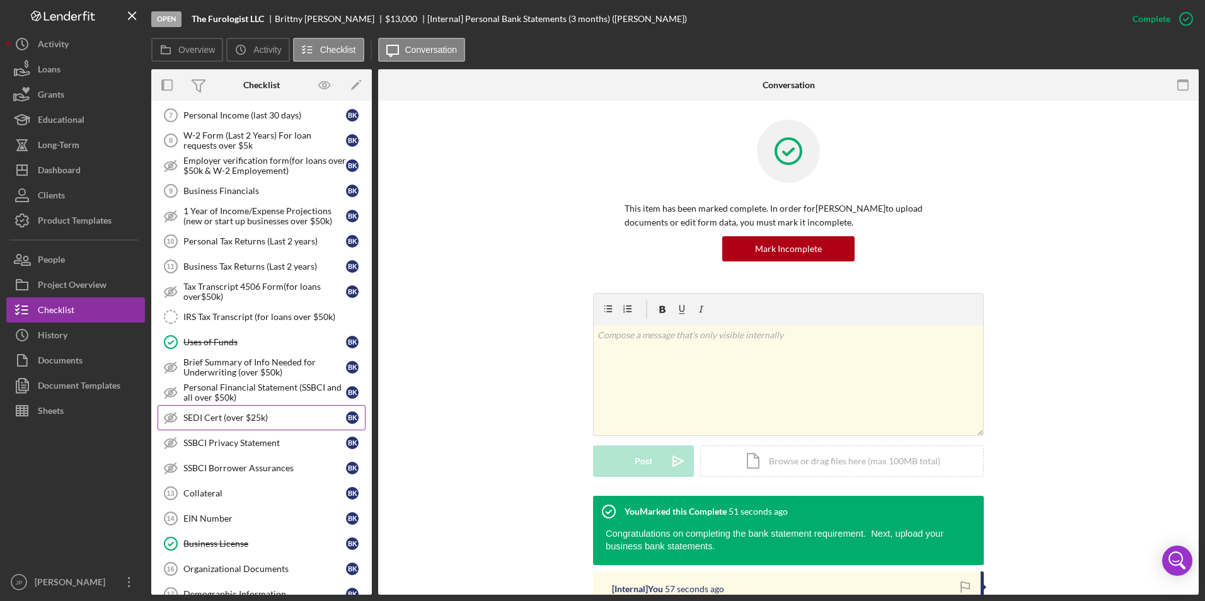
scroll to position [567, 0]
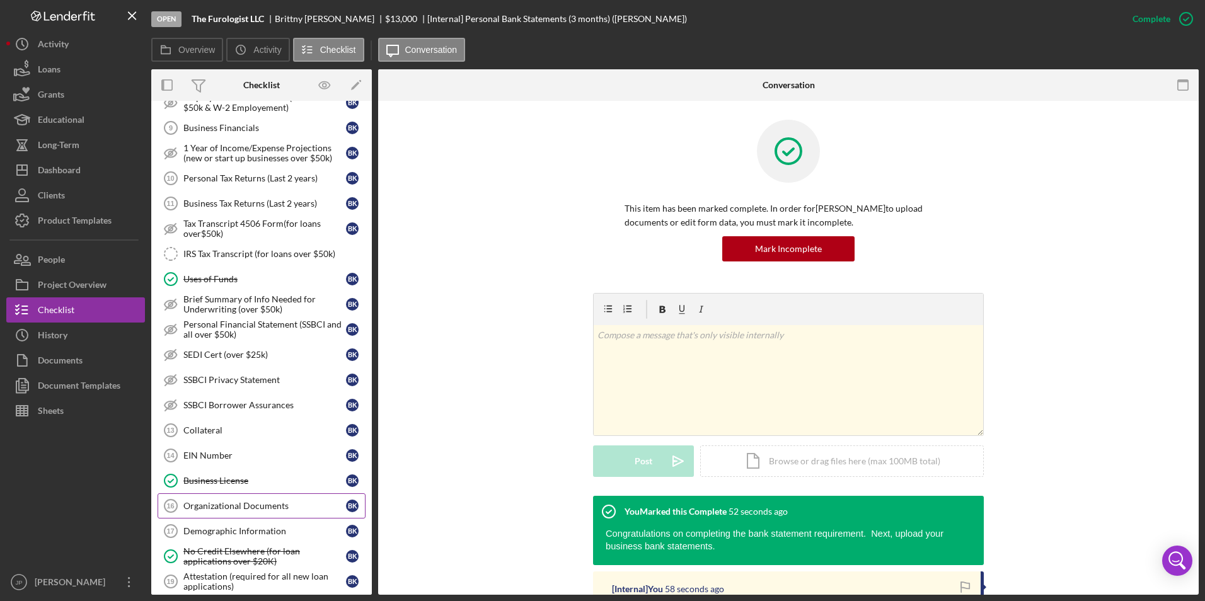
click at [236, 510] on div "Organizational Documents" at bounding box center [264, 506] width 163 height 10
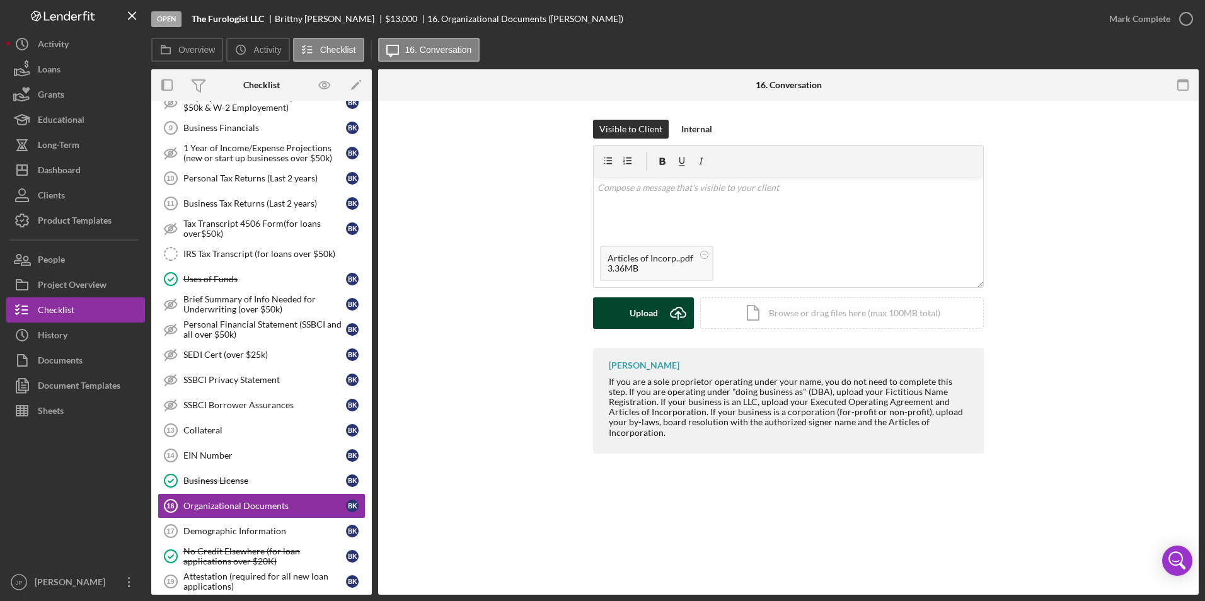
click at [641, 324] on div "Upload" at bounding box center [643, 312] width 28 height 31
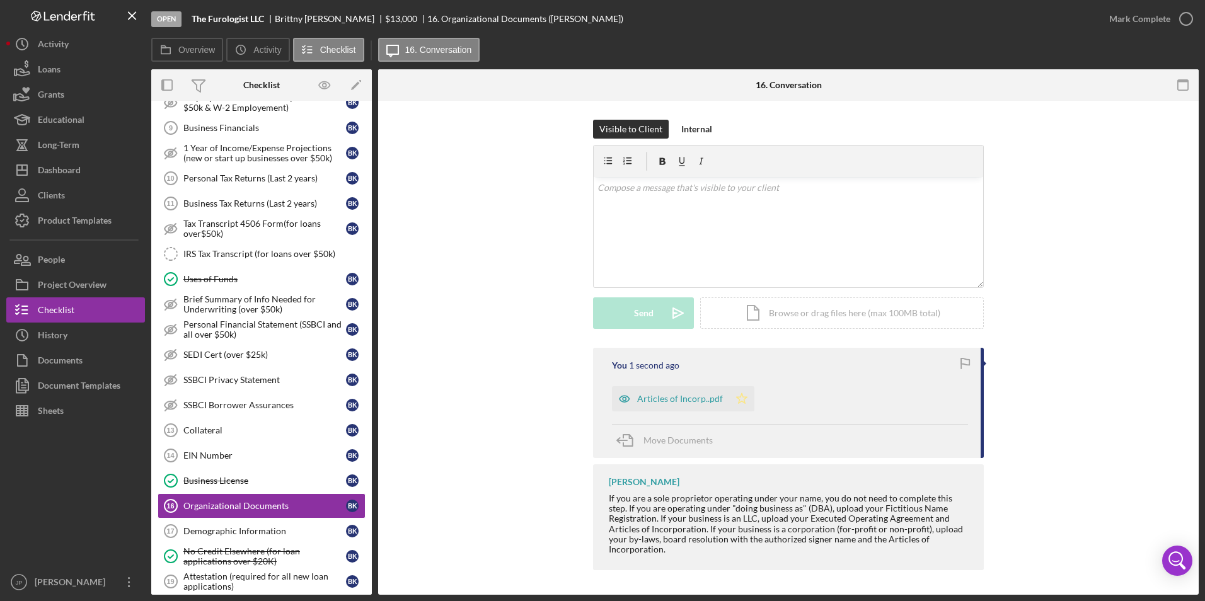
click at [739, 399] on polygon "button" at bounding box center [741, 398] width 11 height 10
click at [1142, 23] on div "Mark Complete" at bounding box center [1139, 18] width 61 height 25
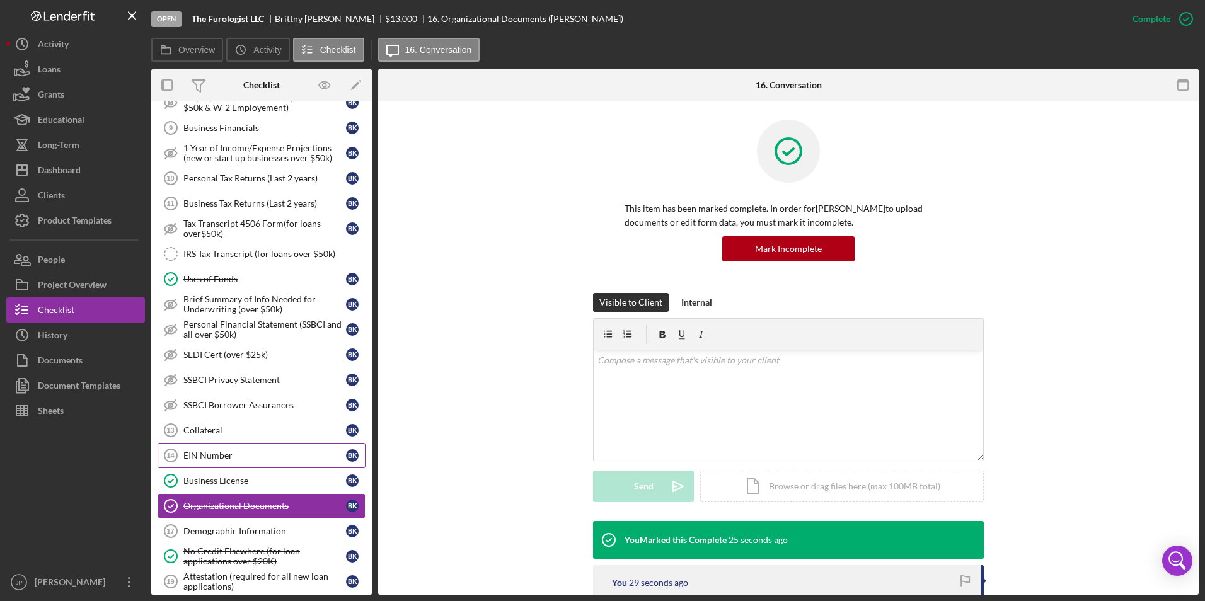
click at [251, 459] on div "EIN Number" at bounding box center [264, 455] width 163 height 10
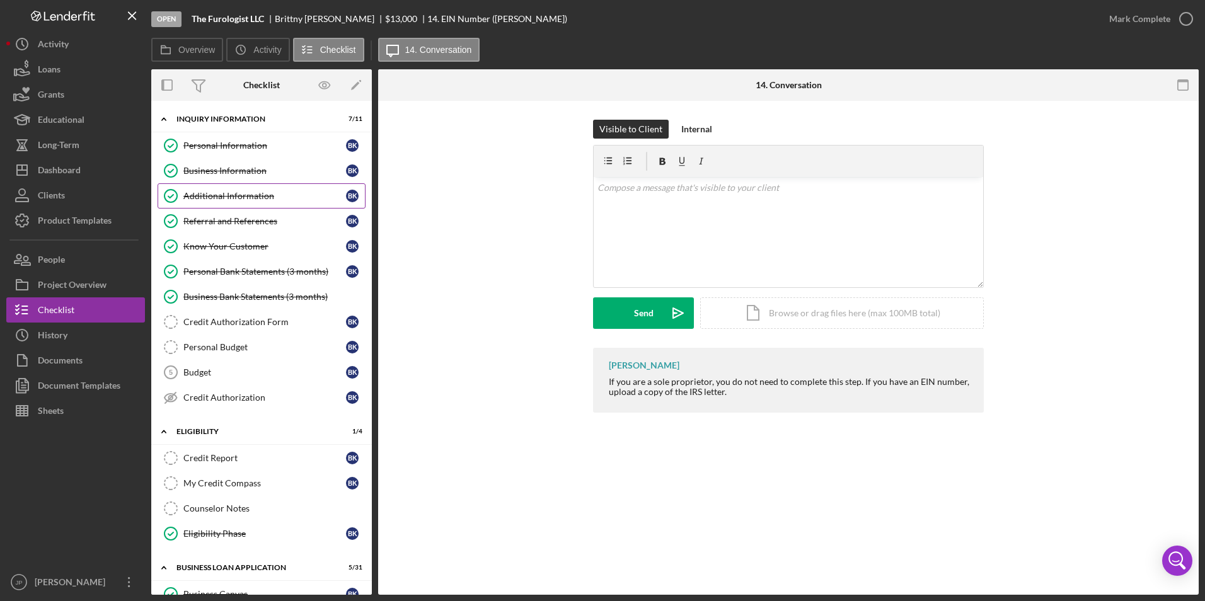
click at [225, 197] on div "Additional Information" at bounding box center [264, 196] width 163 height 10
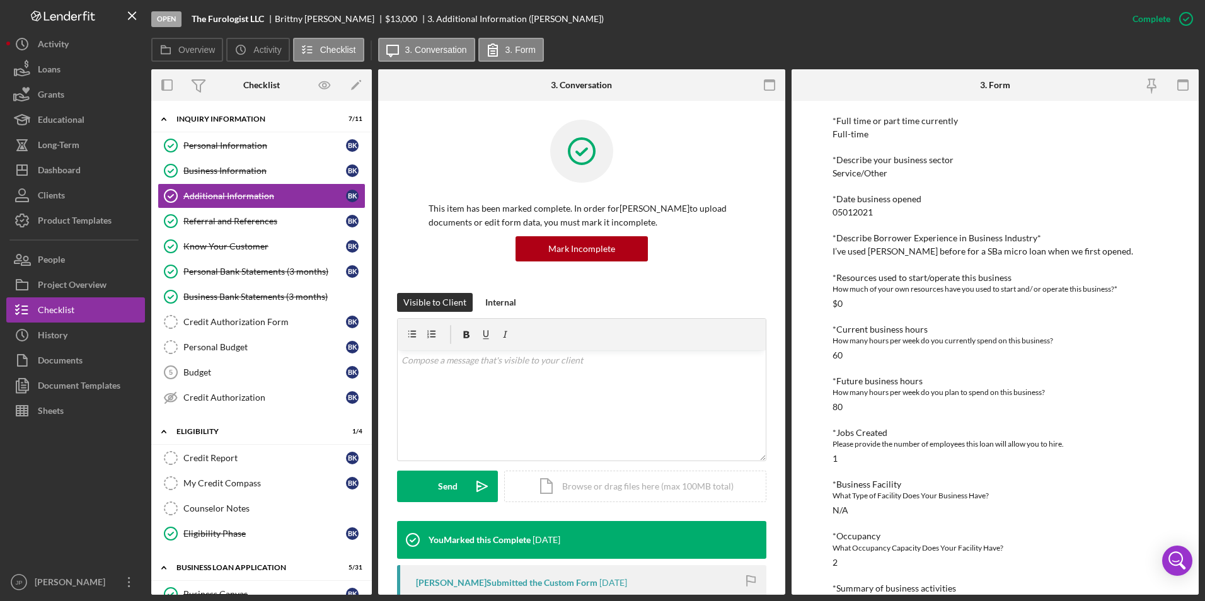
scroll to position [424, 0]
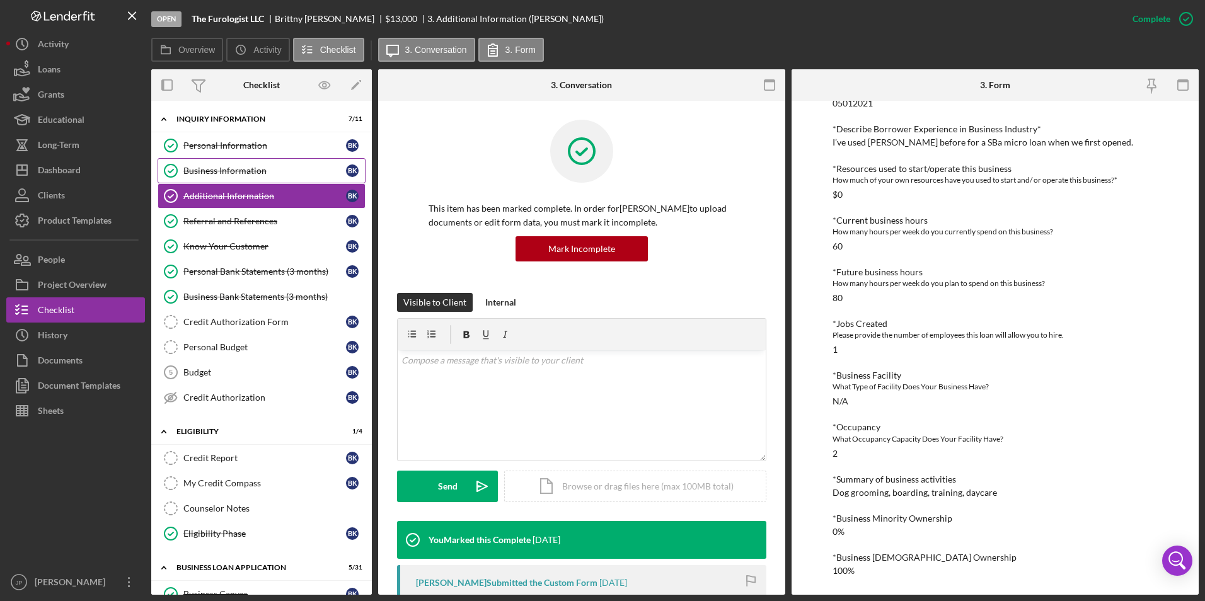
click at [255, 173] on div "Business Information" at bounding box center [264, 171] width 163 height 10
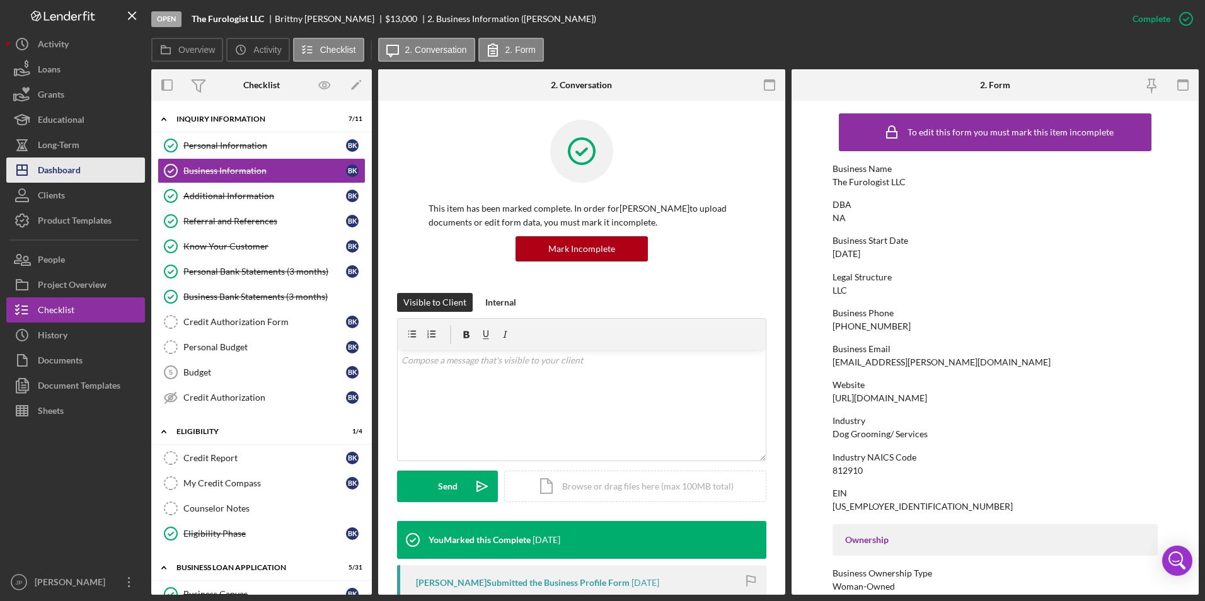
click at [57, 175] on div "Dashboard" at bounding box center [59, 171] width 43 height 28
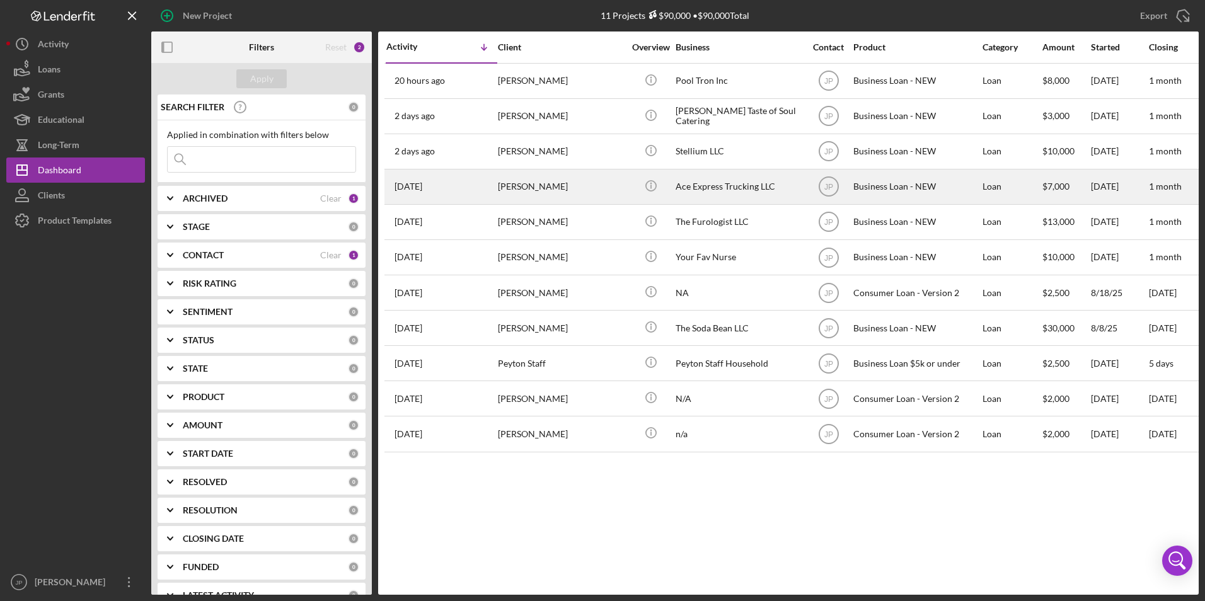
click at [482, 184] on div "[DATE] [PERSON_NAME]" at bounding box center [441, 186] width 110 height 33
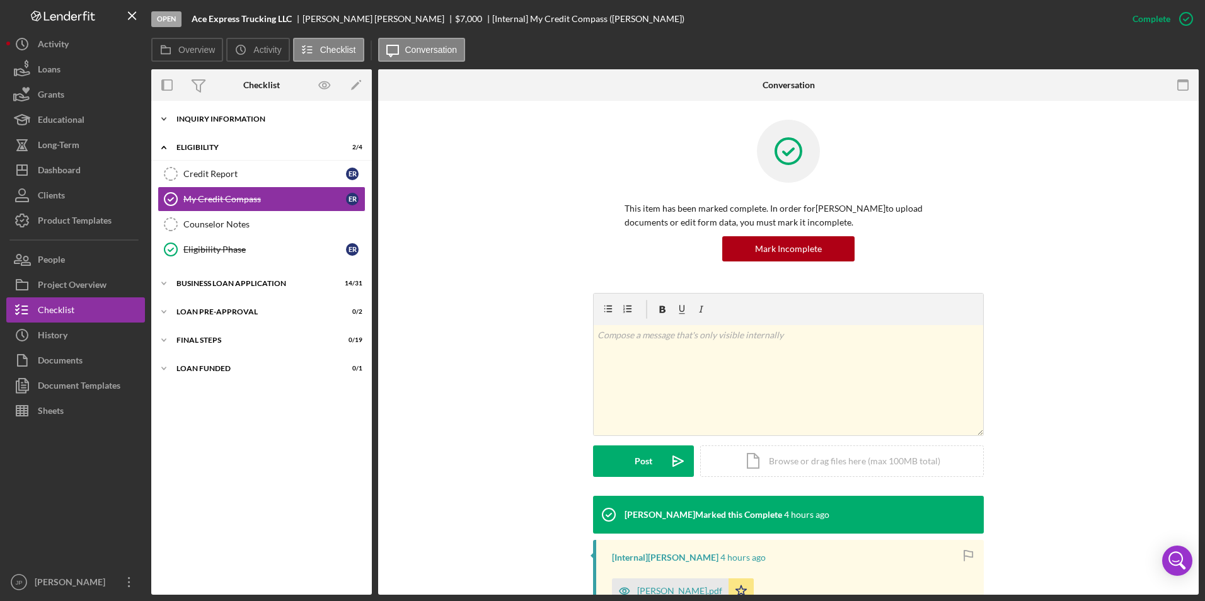
click at [192, 116] on div "INQUIRY INFORMATION" at bounding box center [266, 119] width 180 height 8
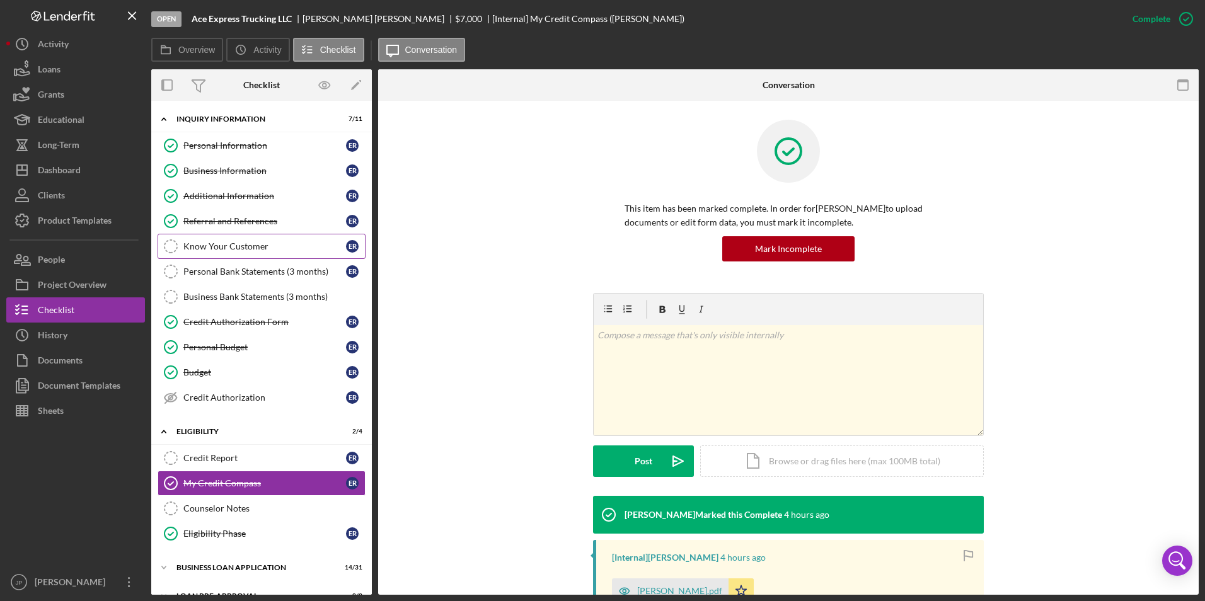
click at [248, 253] on link "Know Your Customer Know Your Customer E R" at bounding box center [261, 246] width 208 height 25
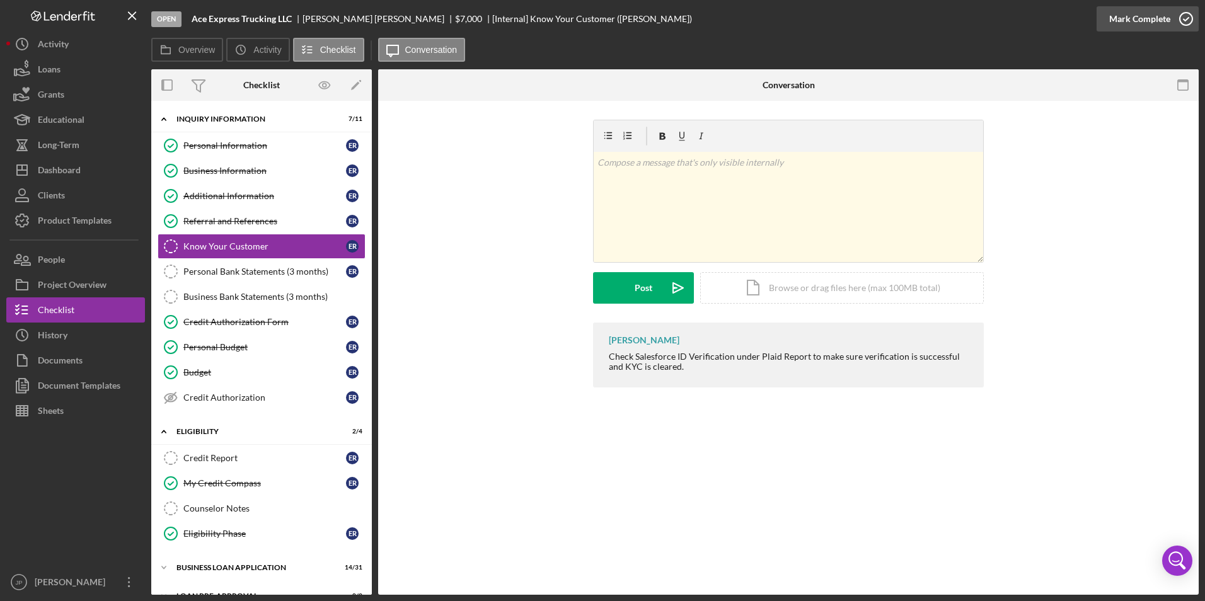
click at [1137, 18] on div "Mark Complete" at bounding box center [1139, 18] width 61 height 25
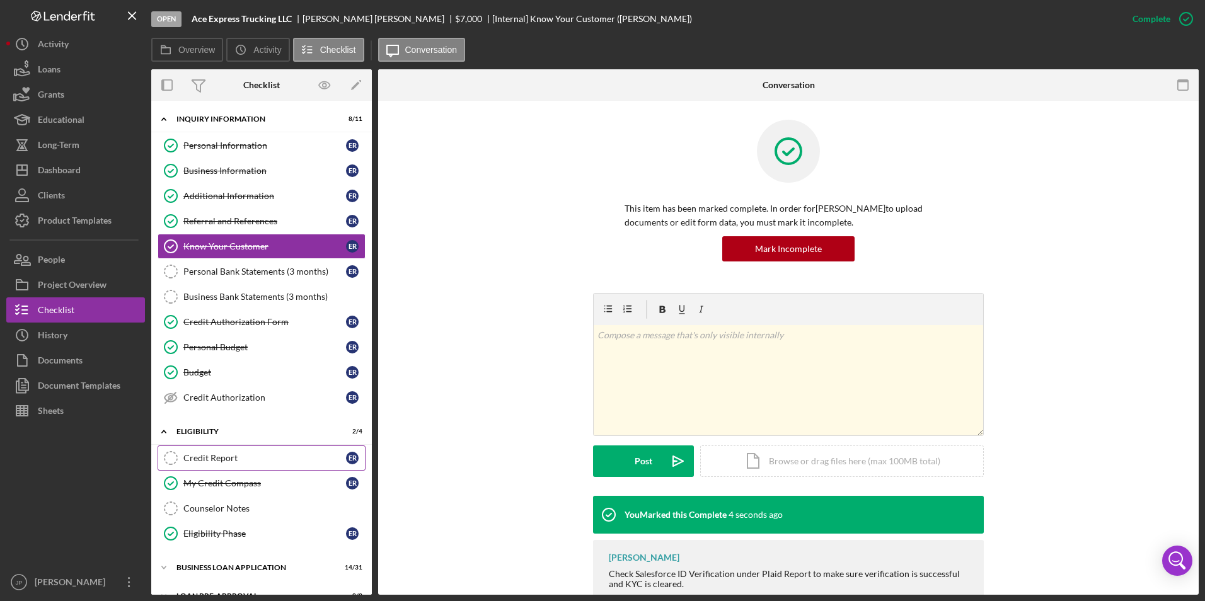
scroll to position [77, 0]
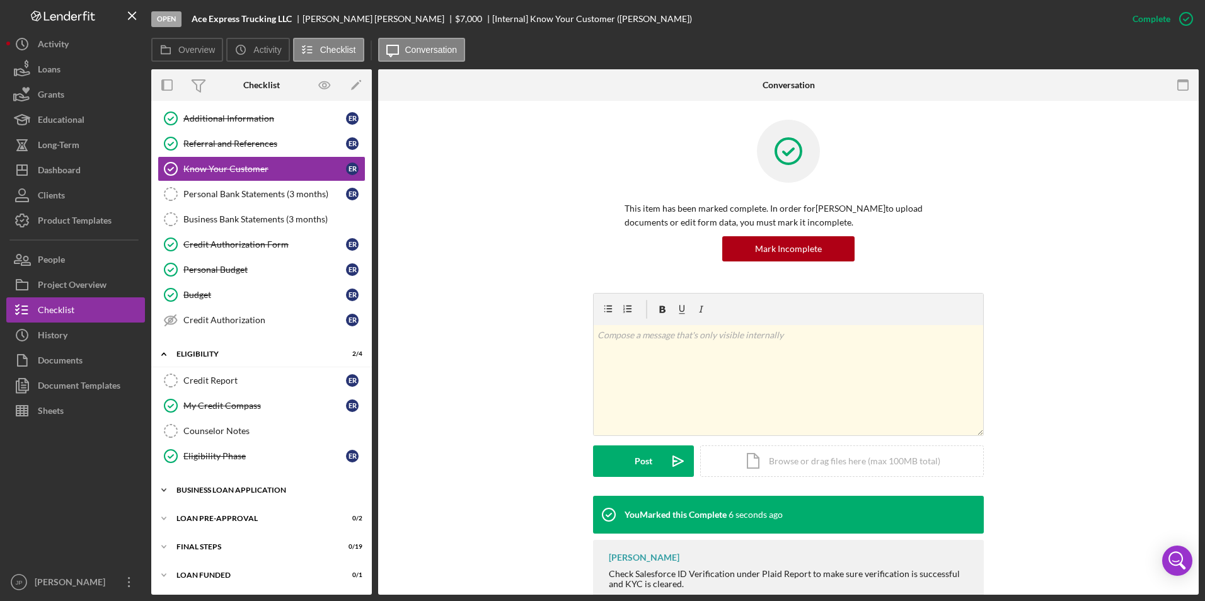
click at [192, 494] on div "Icon/Expander BUSINESS LOAN APPLICATION 14 / 31" at bounding box center [261, 490] width 220 height 25
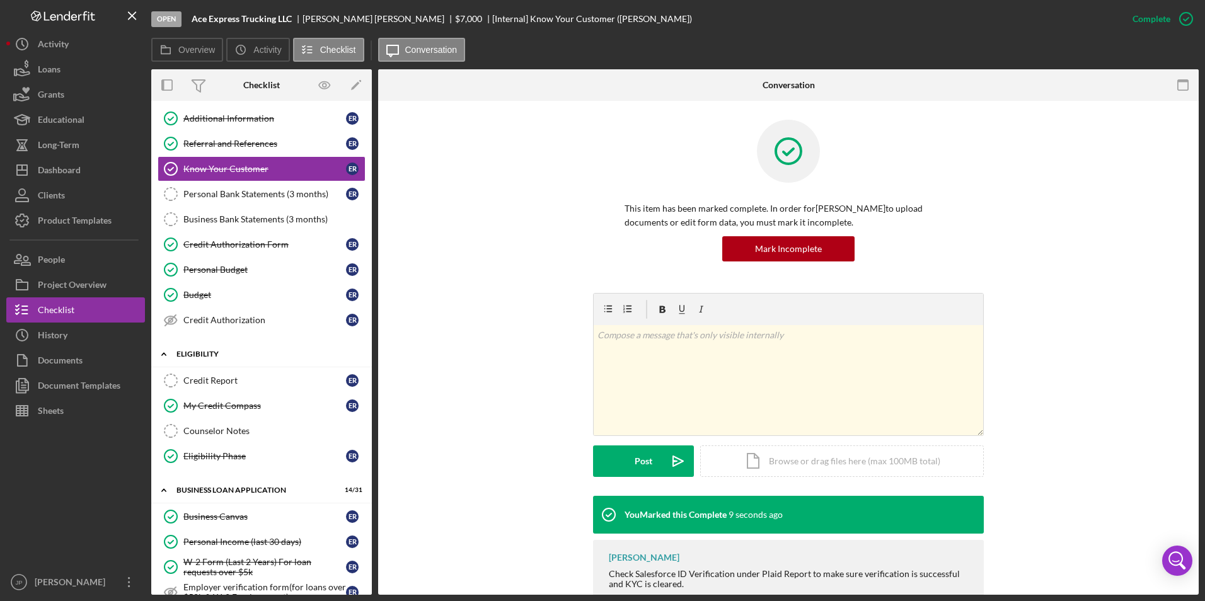
scroll to position [0, 0]
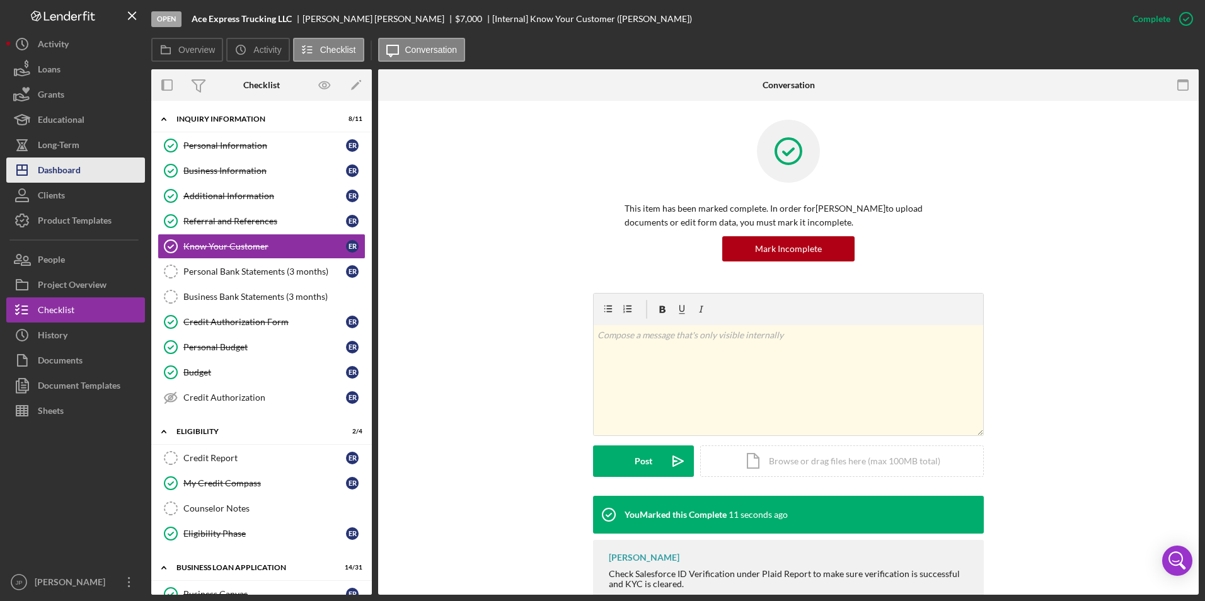
click at [76, 167] on div "Dashboard" at bounding box center [59, 171] width 43 height 28
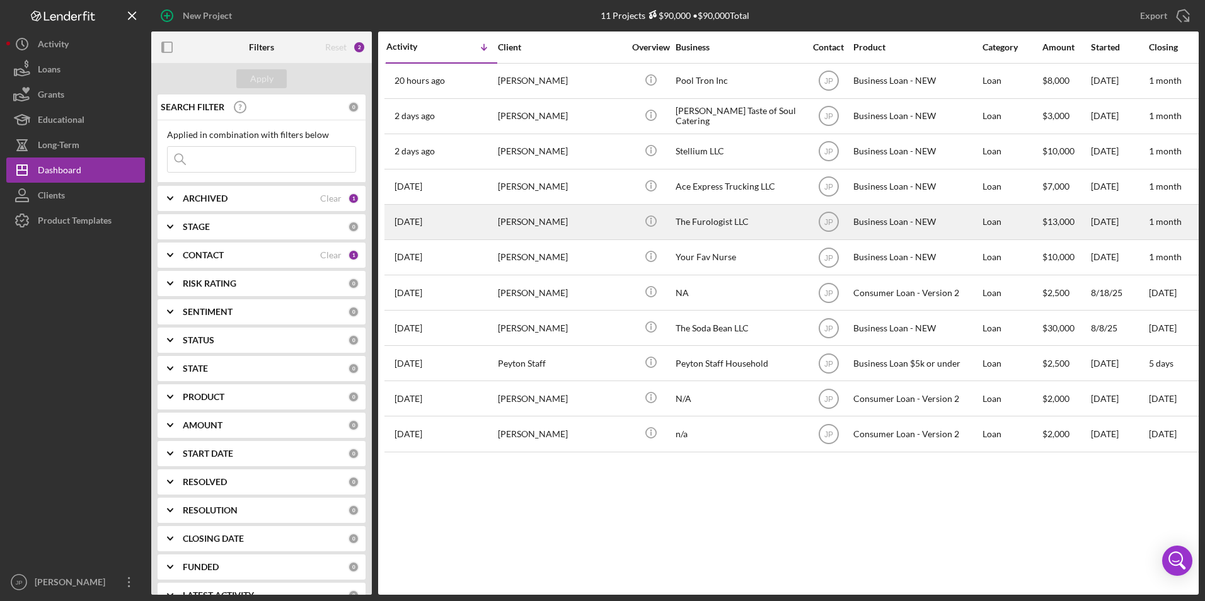
click at [457, 218] on div "[DATE] [PERSON_NAME]" at bounding box center [441, 221] width 110 height 33
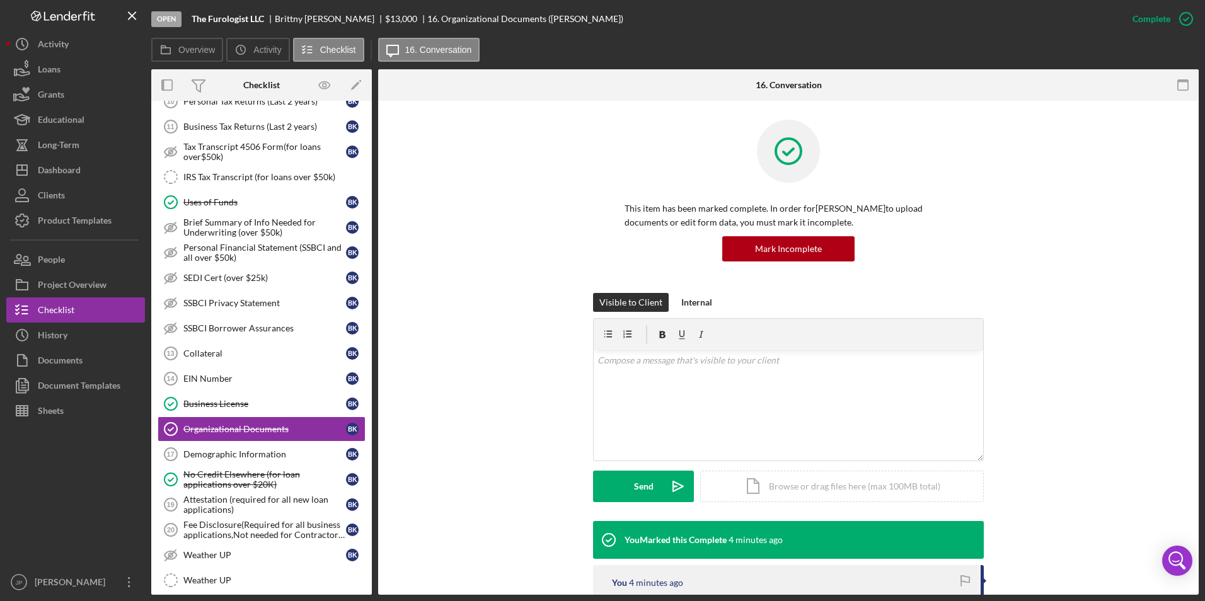
scroll to position [315, 0]
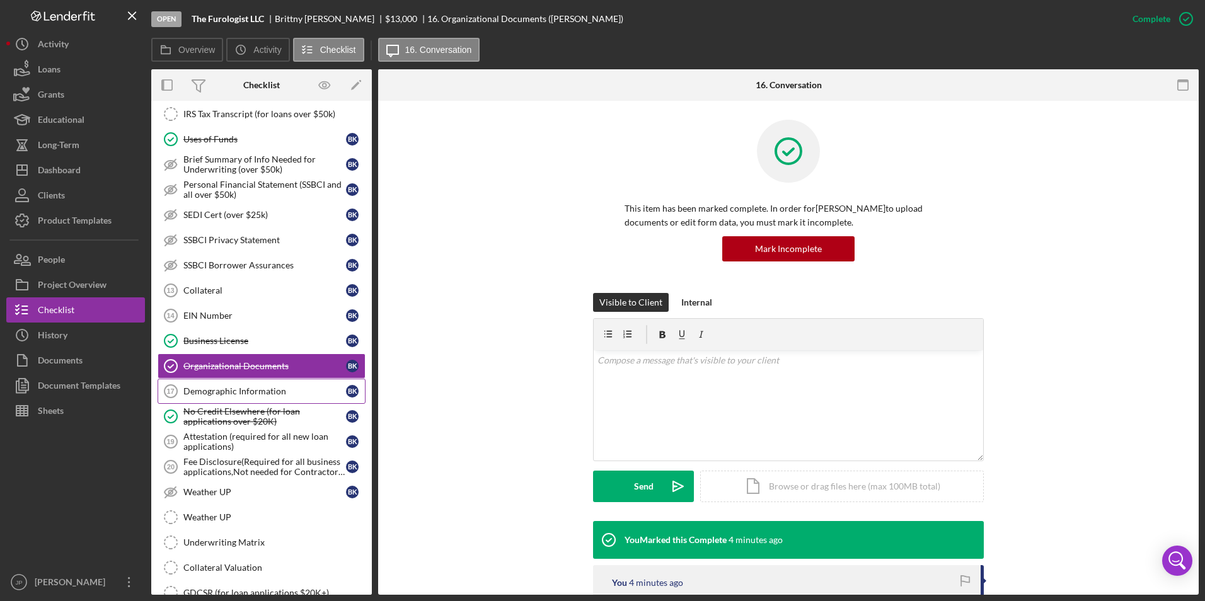
click at [208, 387] on div "Demographic Information" at bounding box center [264, 391] width 163 height 10
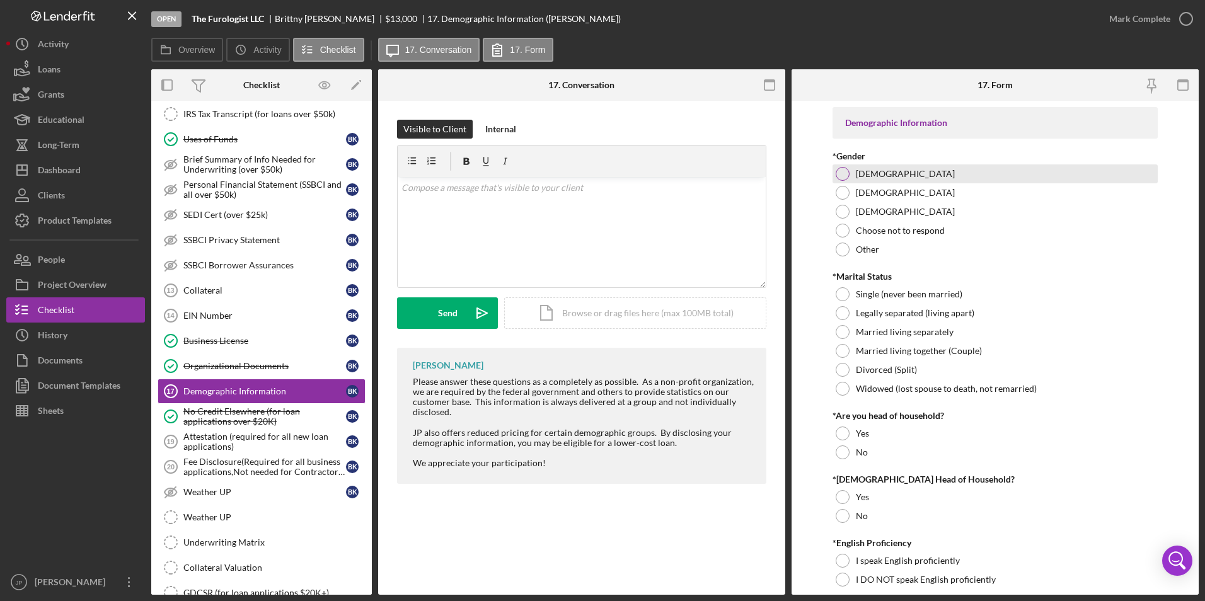
click at [847, 180] on div "[DEMOGRAPHIC_DATA]" at bounding box center [995, 173] width 326 height 19
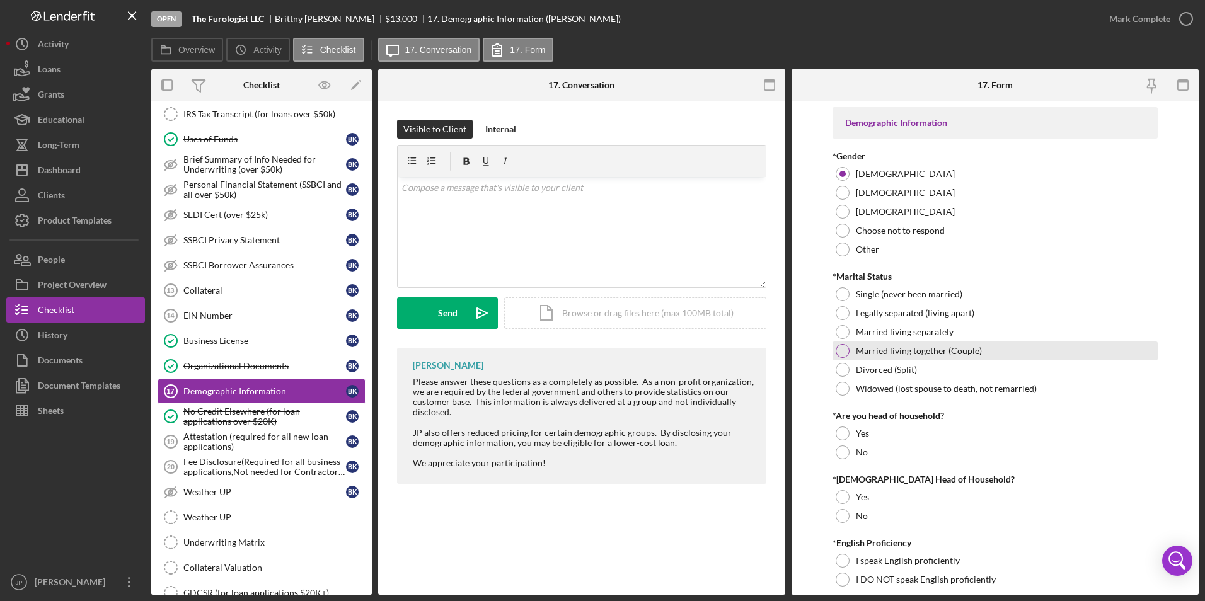
click at [844, 350] on div at bounding box center [842, 351] width 14 height 14
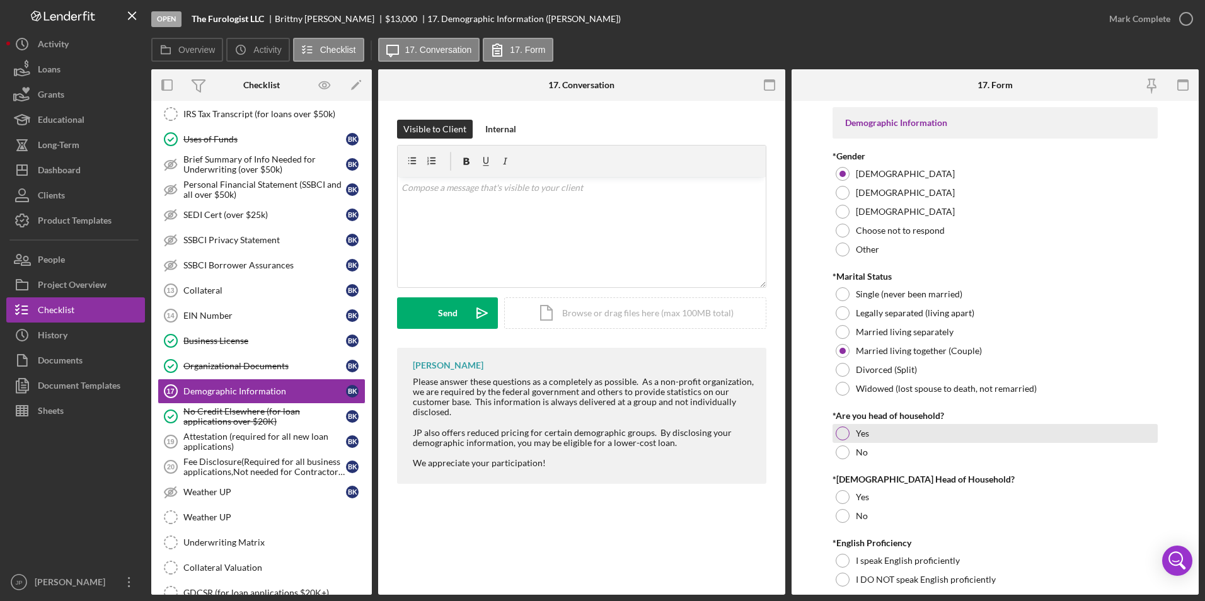
click at [846, 435] on div at bounding box center [842, 433] width 14 height 14
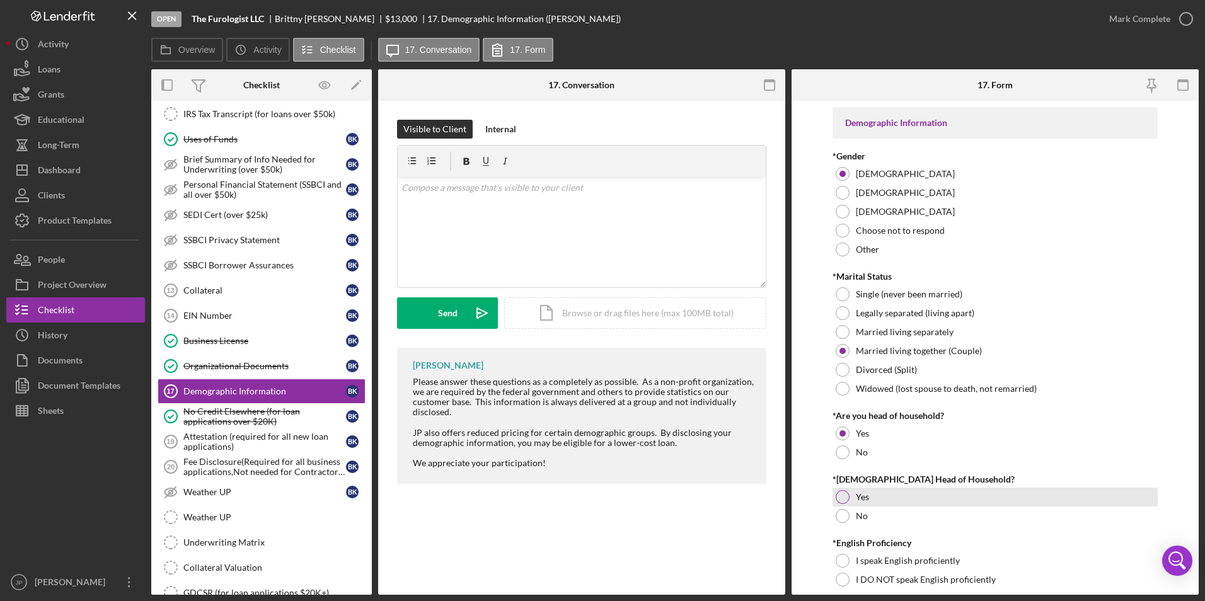
click at [842, 495] on div at bounding box center [842, 497] width 14 height 14
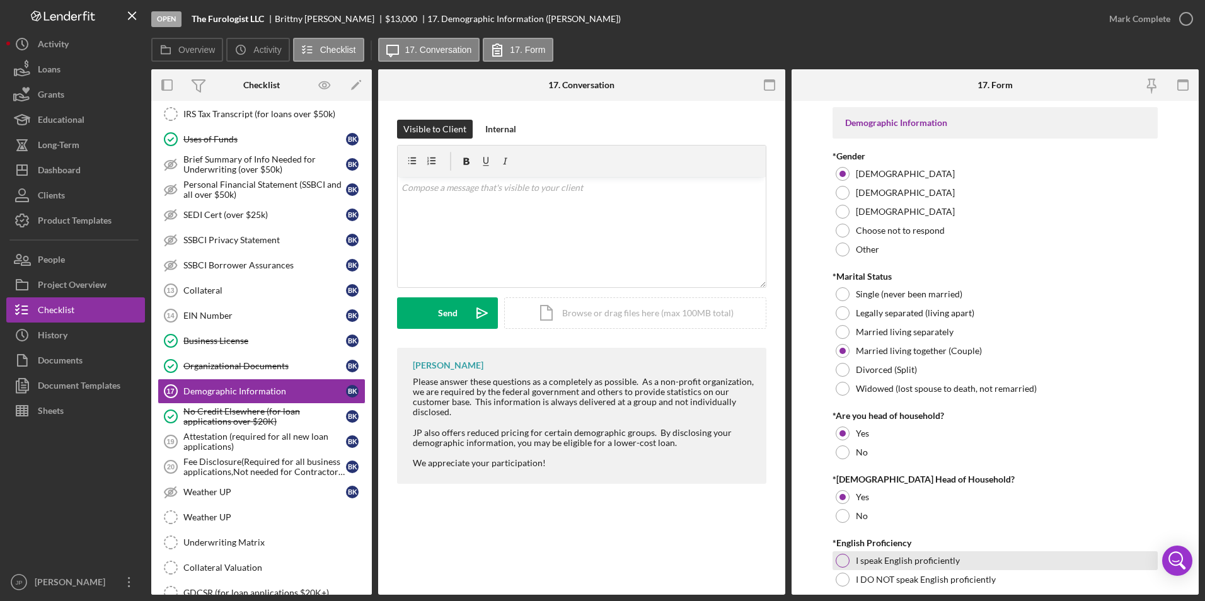
click at [838, 563] on div at bounding box center [842, 561] width 14 height 14
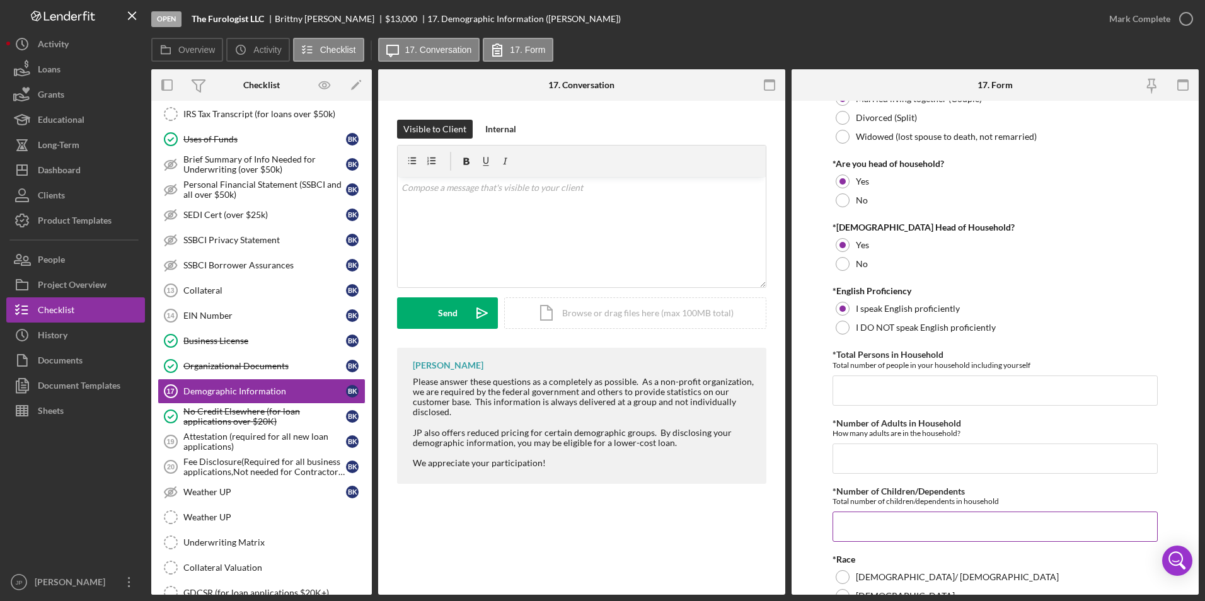
scroll to position [315, 0]
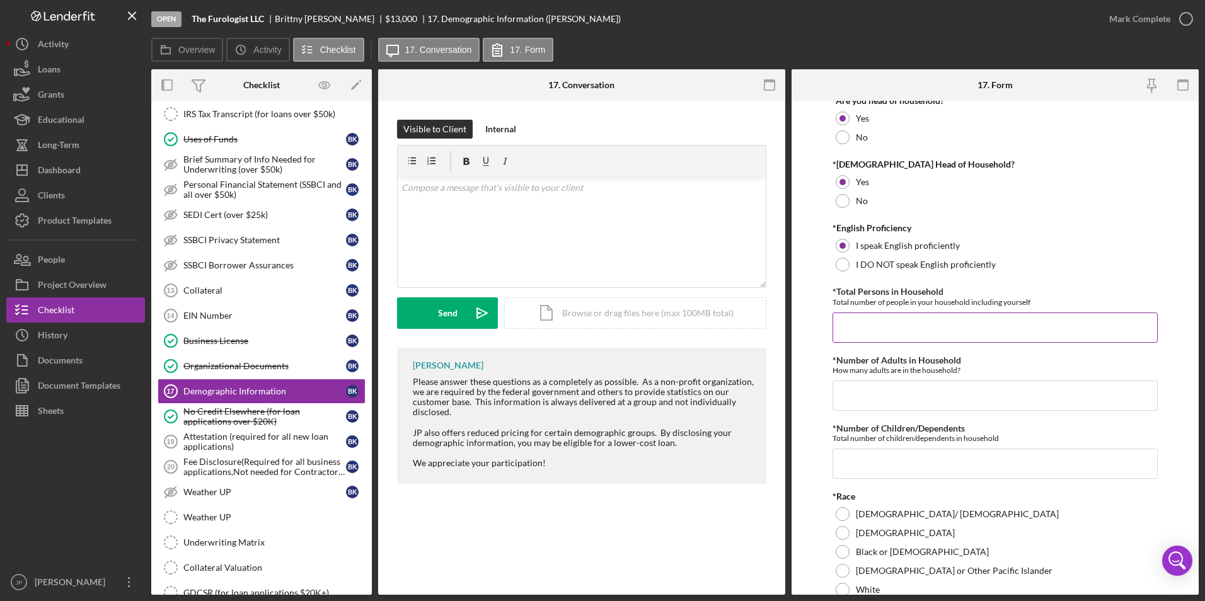
click at [907, 328] on input "*Total Persons in Household" at bounding box center [995, 327] width 326 height 30
type input "4"
click at [861, 385] on input "*Number of Adults in Household" at bounding box center [995, 396] width 326 height 30
type input "2"
click at [850, 456] on input "*Number of Children/Dependents" at bounding box center [995, 464] width 326 height 30
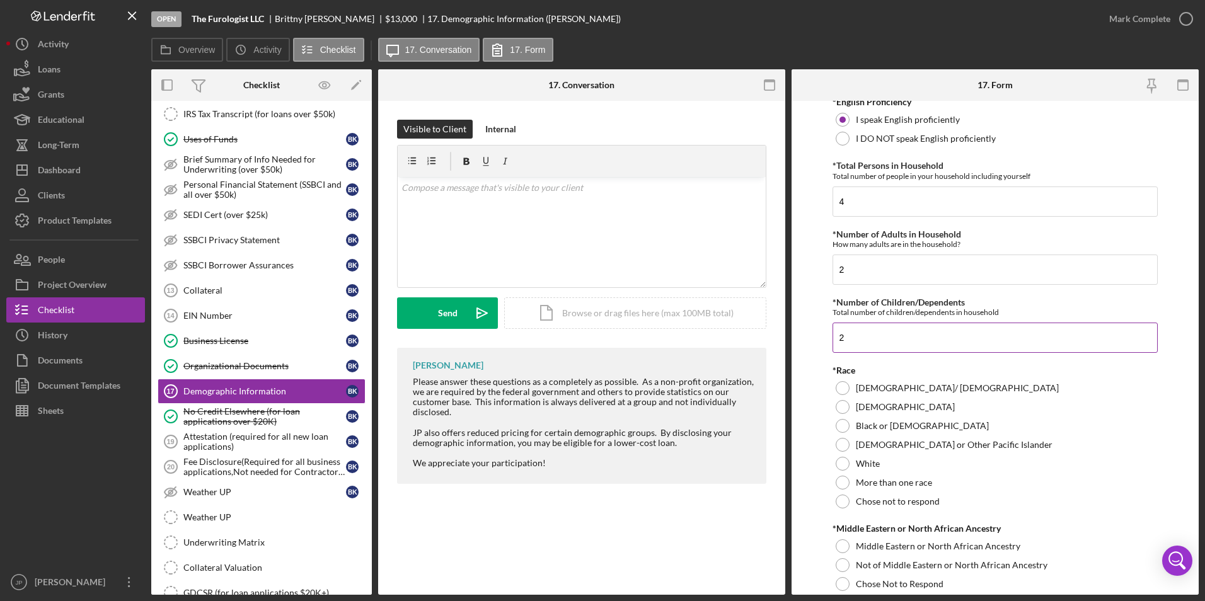
scroll to position [504, 0]
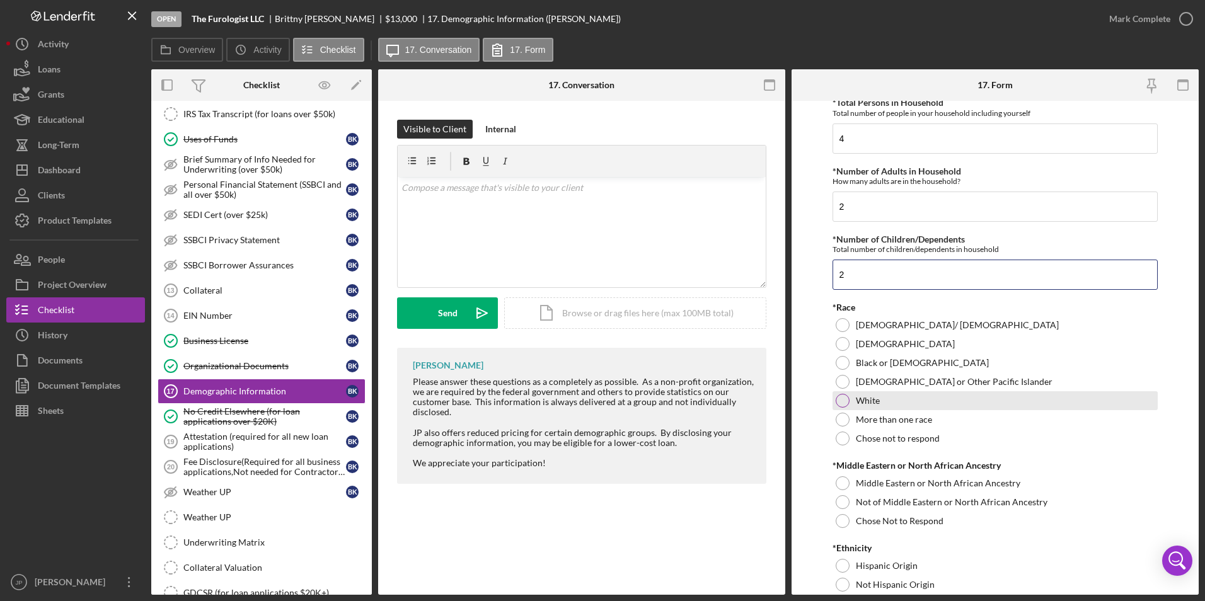
type input "2"
click at [845, 404] on div at bounding box center [842, 401] width 14 height 14
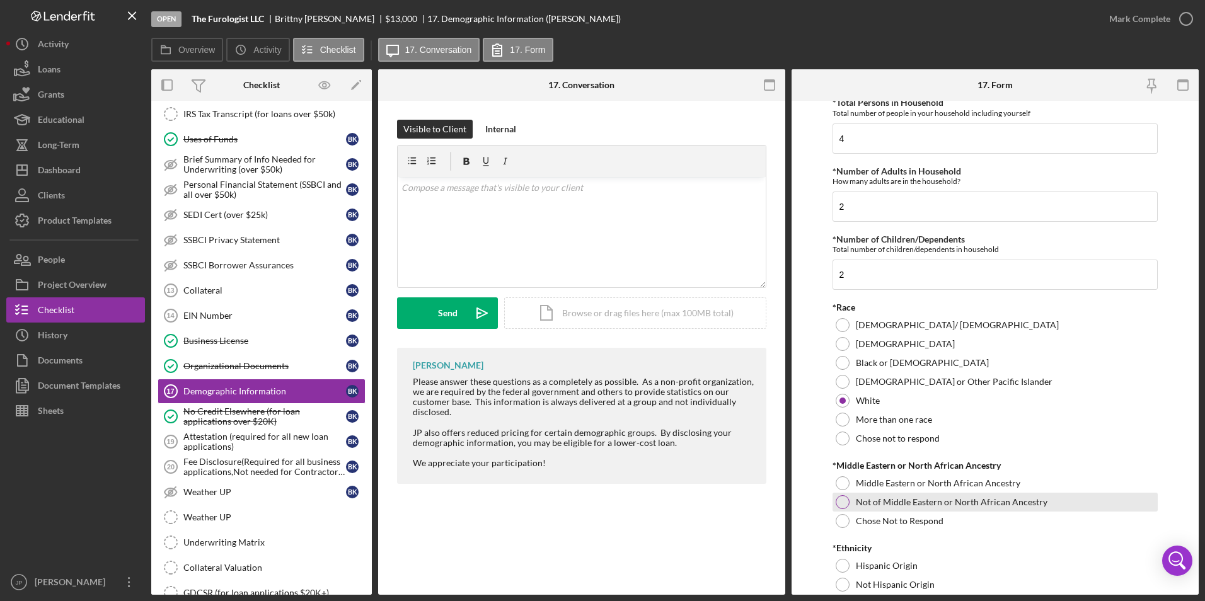
click at [841, 507] on div at bounding box center [842, 502] width 14 height 14
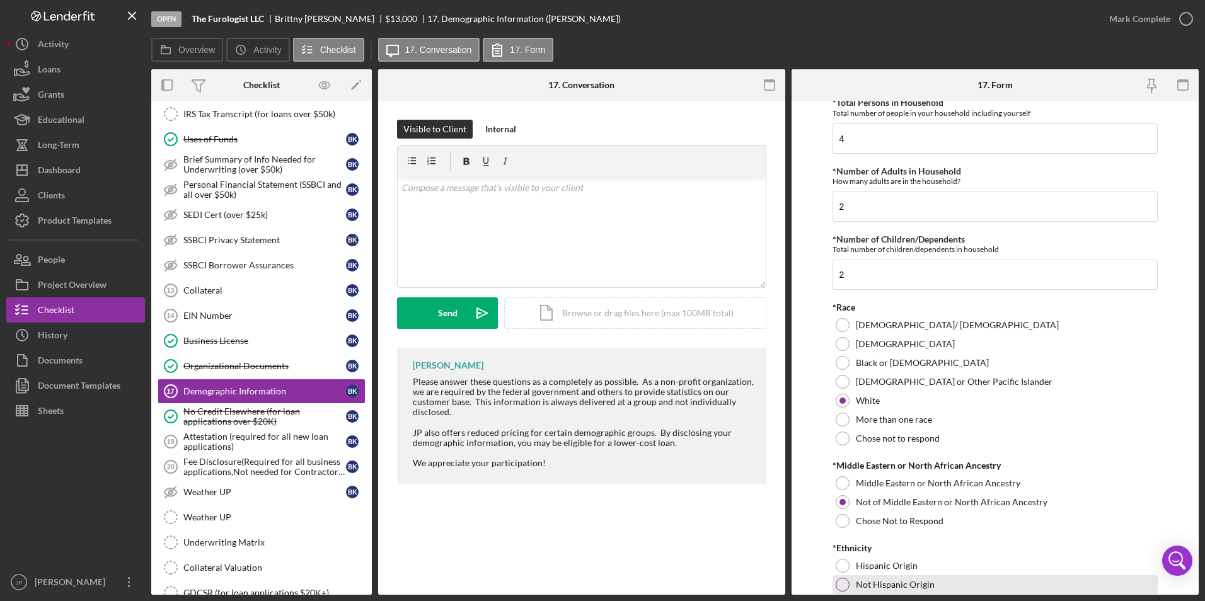
click at [838, 583] on div at bounding box center [842, 585] width 14 height 14
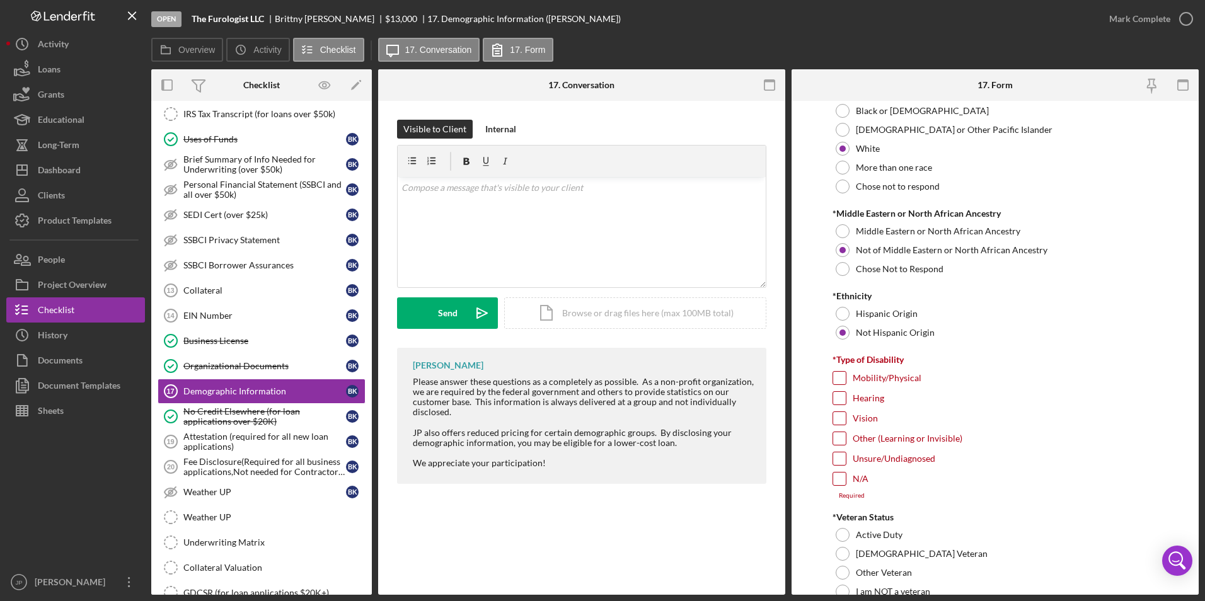
scroll to position [819, 0]
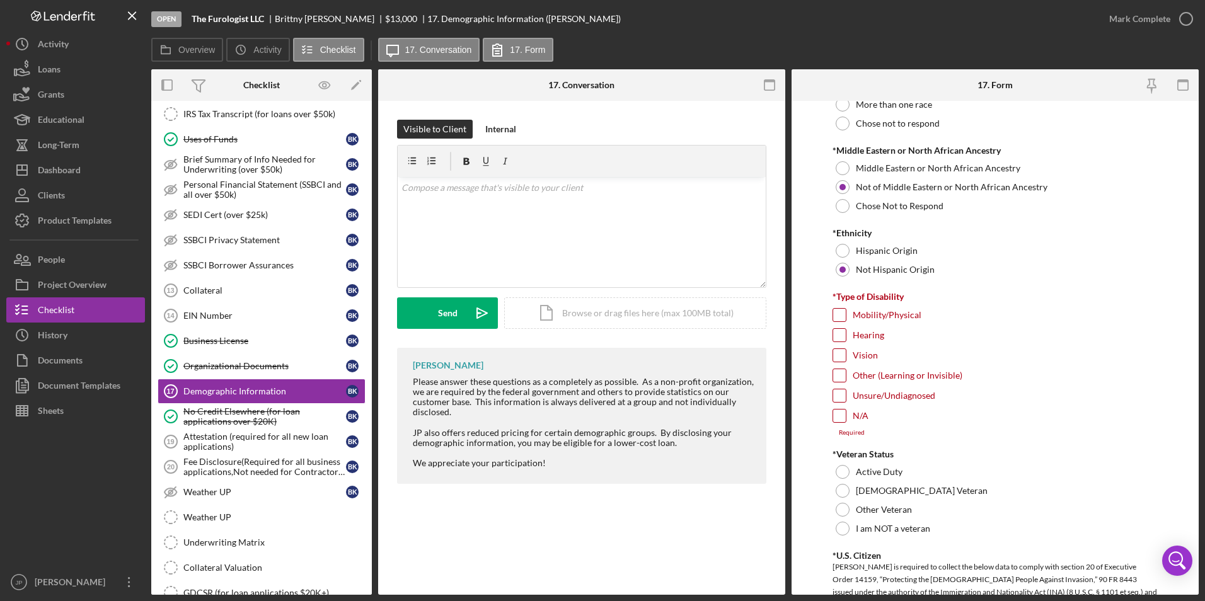
click at [838, 414] on input "N/A" at bounding box center [839, 415] width 13 height 13
checkbox input "true"
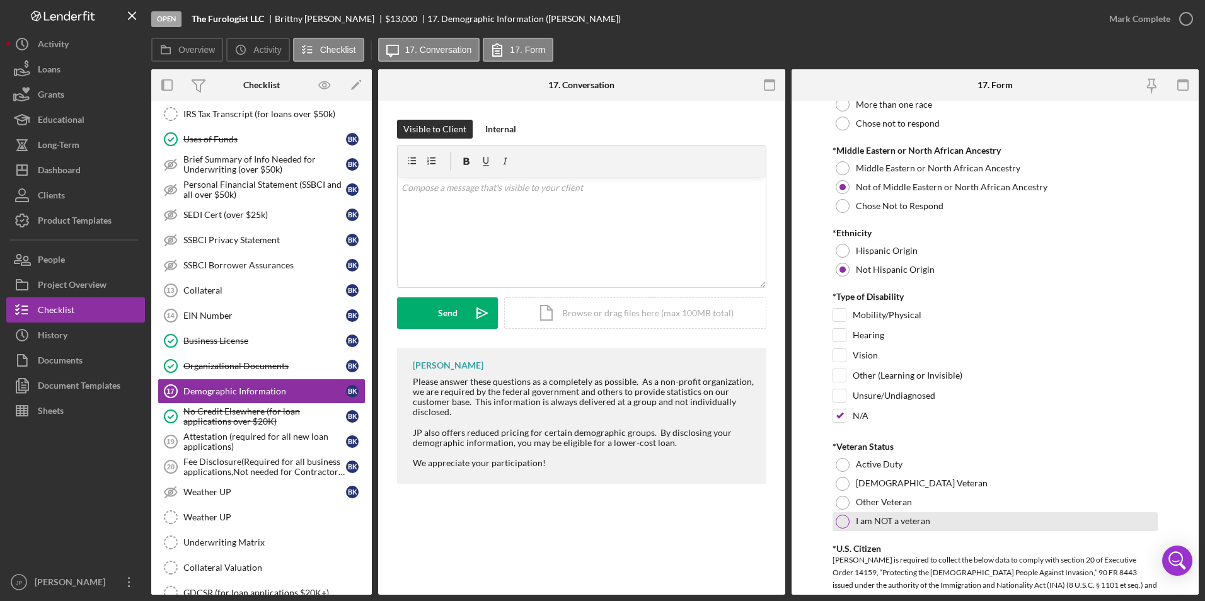
click at [840, 520] on div at bounding box center [842, 522] width 14 height 14
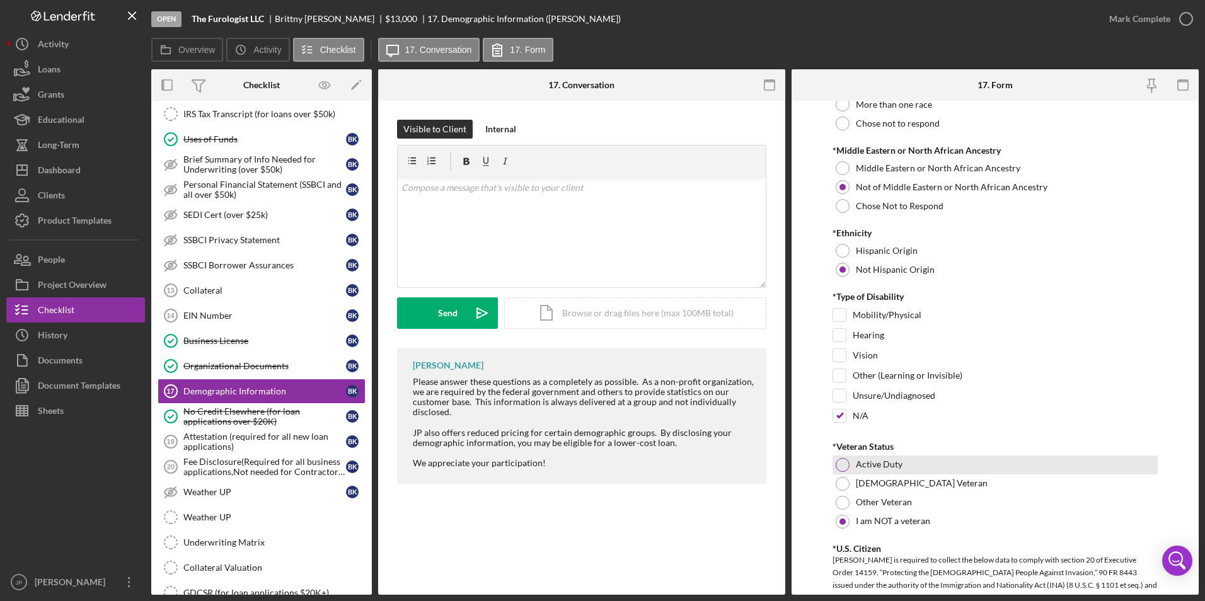
scroll to position [1008, 0]
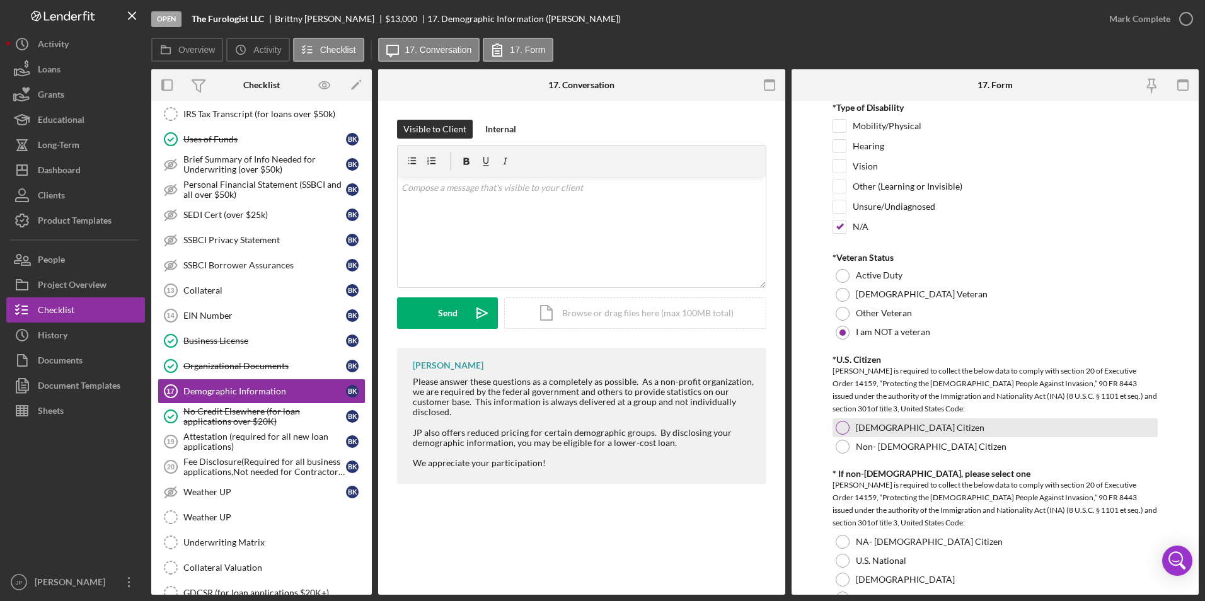
click at [853, 427] on div "[DEMOGRAPHIC_DATA] Citizen" at bounding box center [995, 427] width 326 height 19
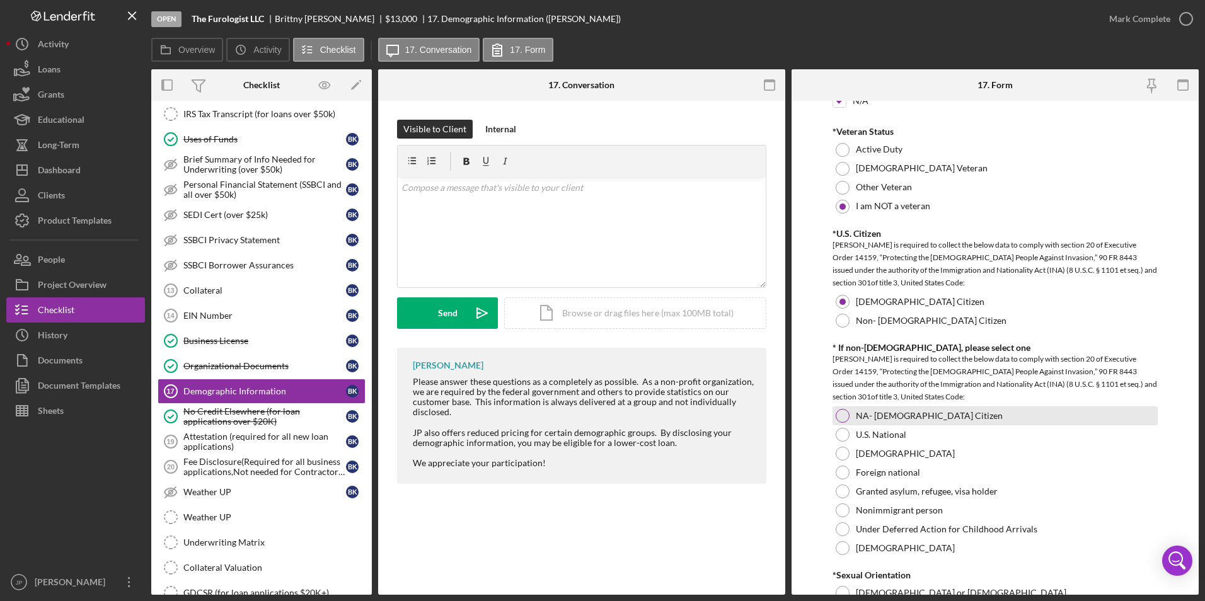
click at [859, 420] on label "NA- [DEMOGRAPHIC_DATA] Citizen" at bounding box center [928, 416] width 147 height 10
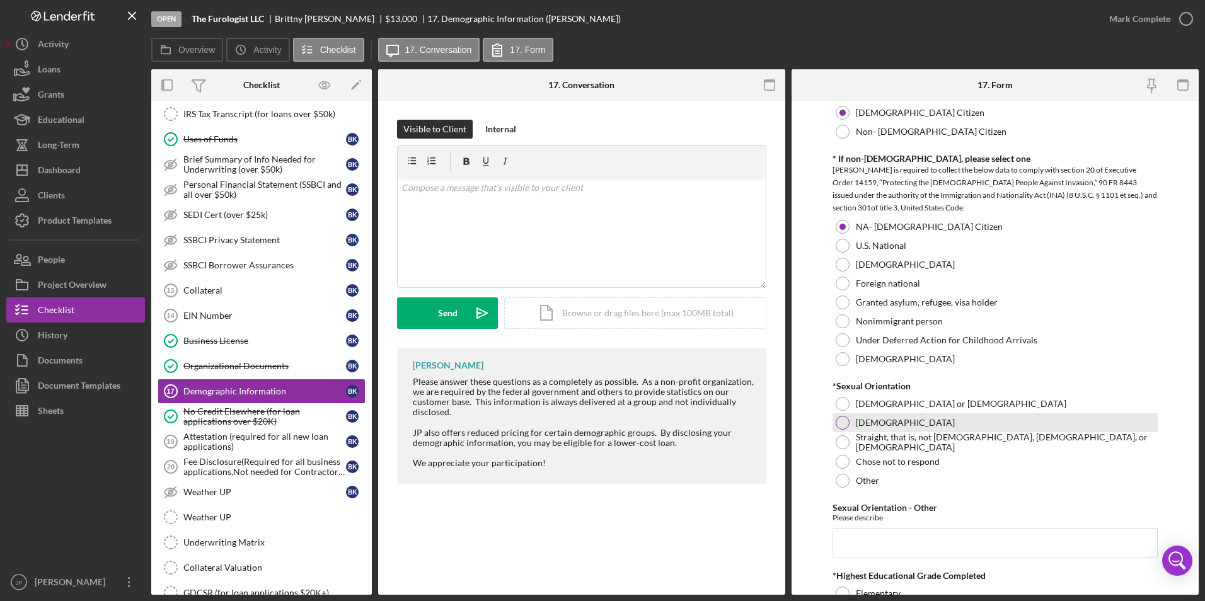
scroll to position [1386, 0]
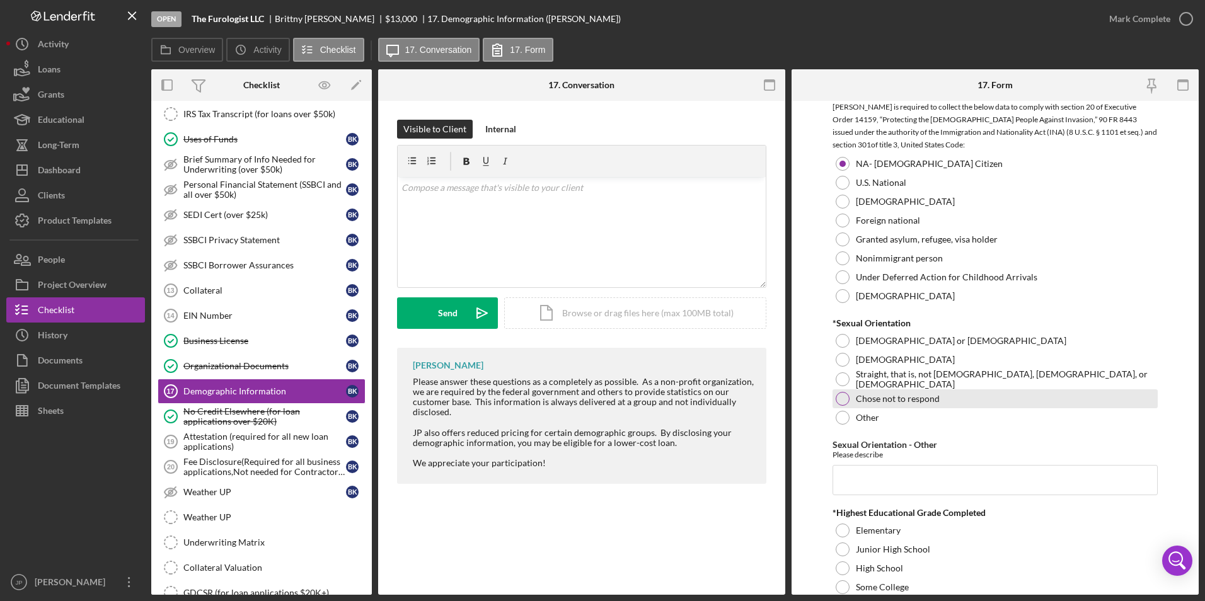
click at [882, 399] on label "Chose not to respond" at bounding box center [897, 399] width 84 height 10
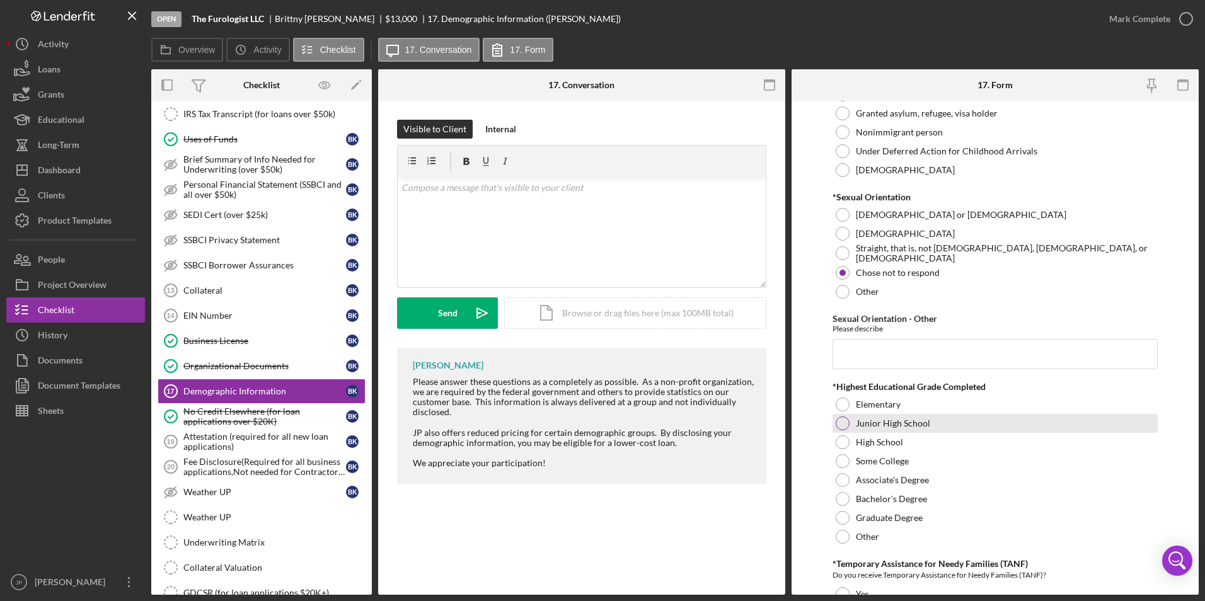
scroll to position [1575, 0]
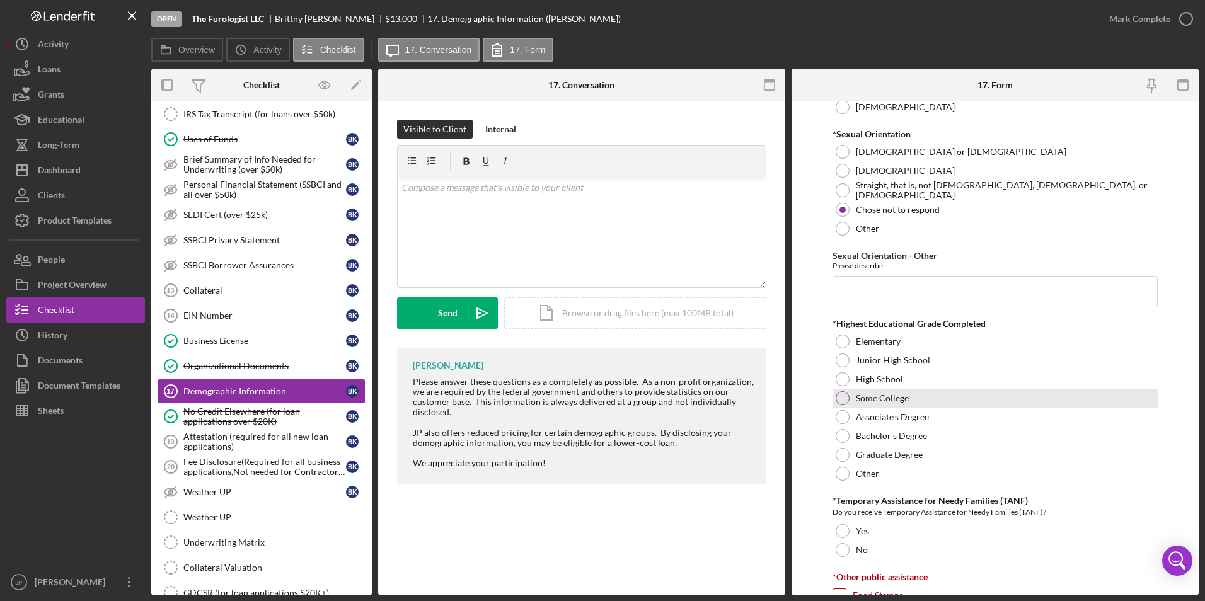
click at [882, 393] on label "Some College" at bounding box center [881, 398] width 53 height 10
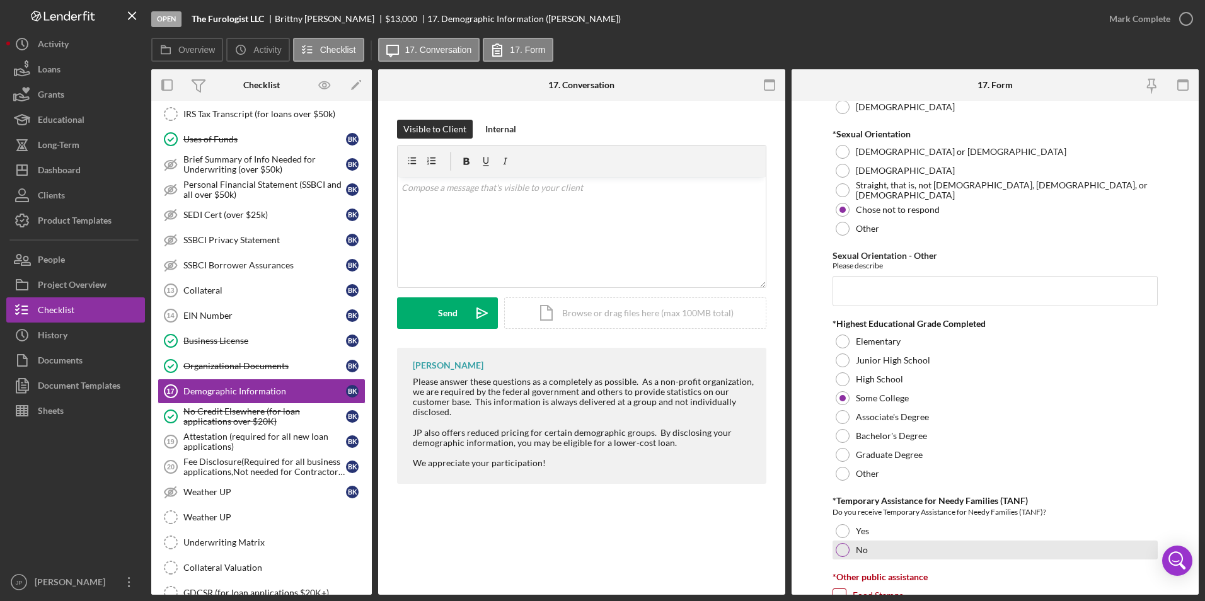
click at [844, 547] on div at bounding box center [842, 550] width 14 height 14
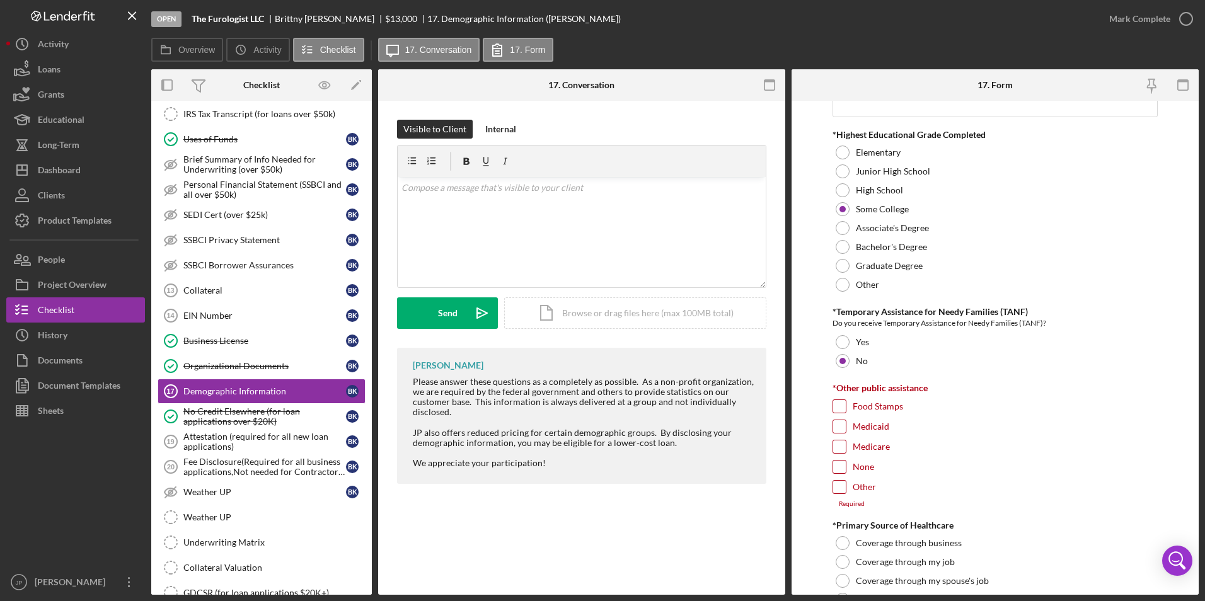
click at [875, 428] on label "Medicaid" at bounding box center [870, 426] width 37 height 13
click at [845, 428] on input "Medicaid" at bounding box center [839, 426] width 13 height 13
checkbox input "true"
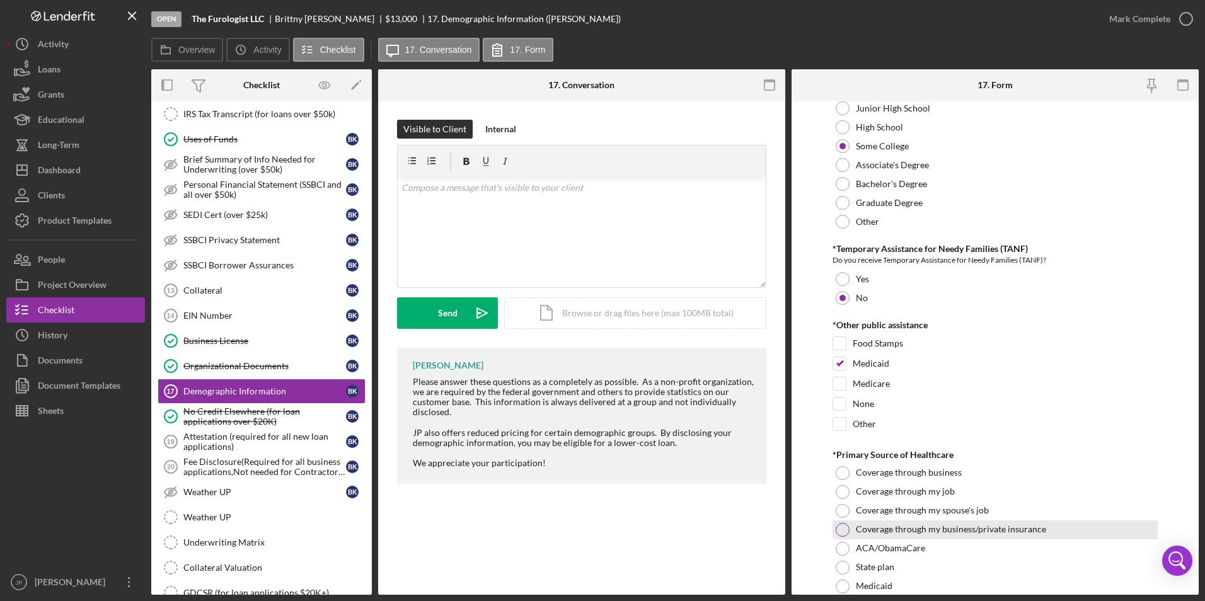
scroll to position [1890, 0]
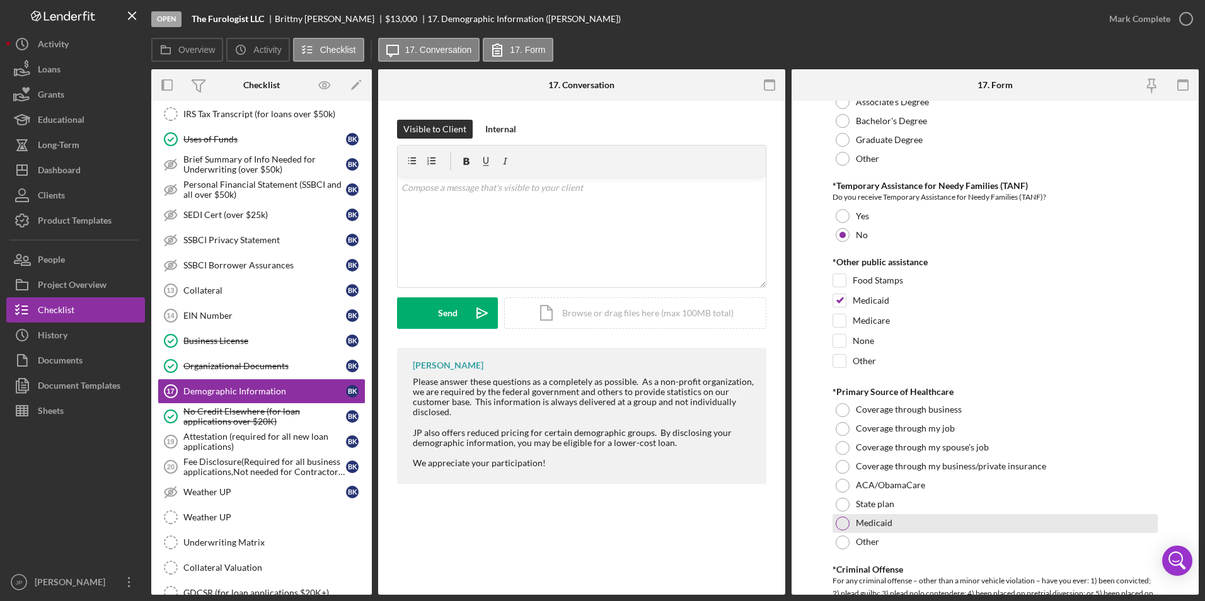
click at [876, 522] on label "Medicaid" at bounding box center [873, 523] width 37 height 10
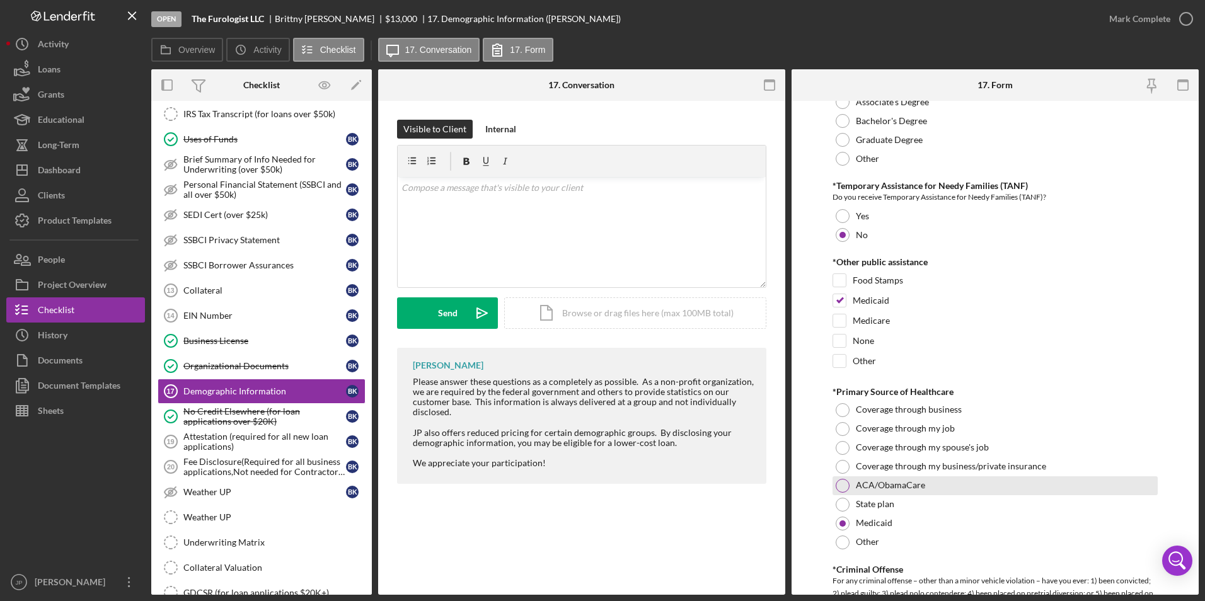
scroll to position [2079, 0]
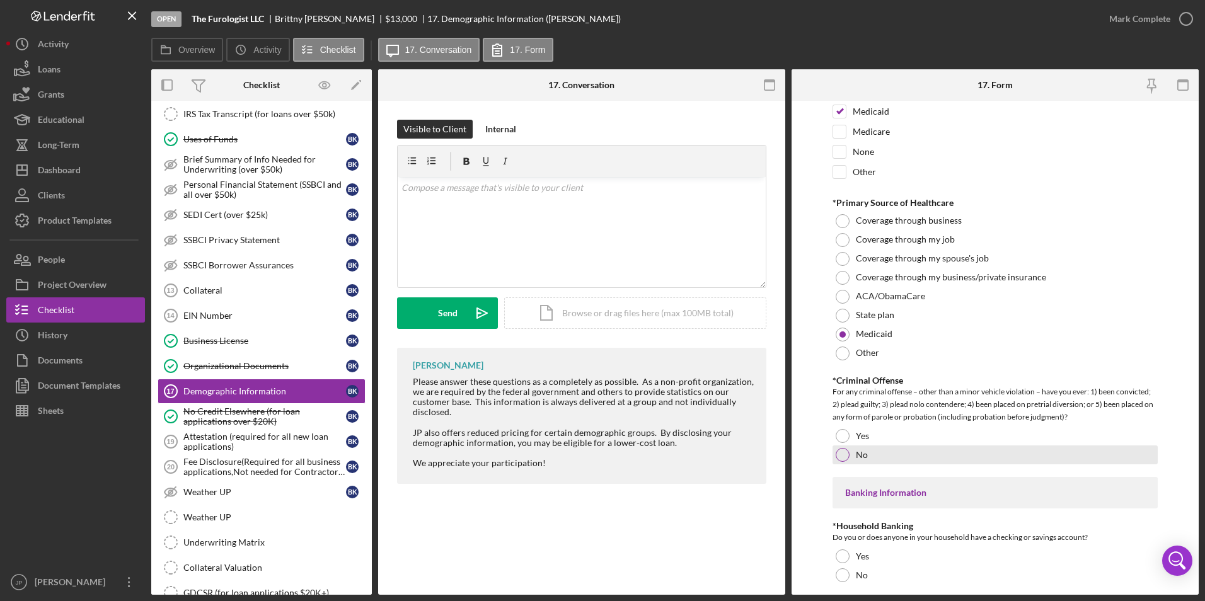
click at [858, 452] on label "No" at bounding box center [861, 455] width 12 height 10
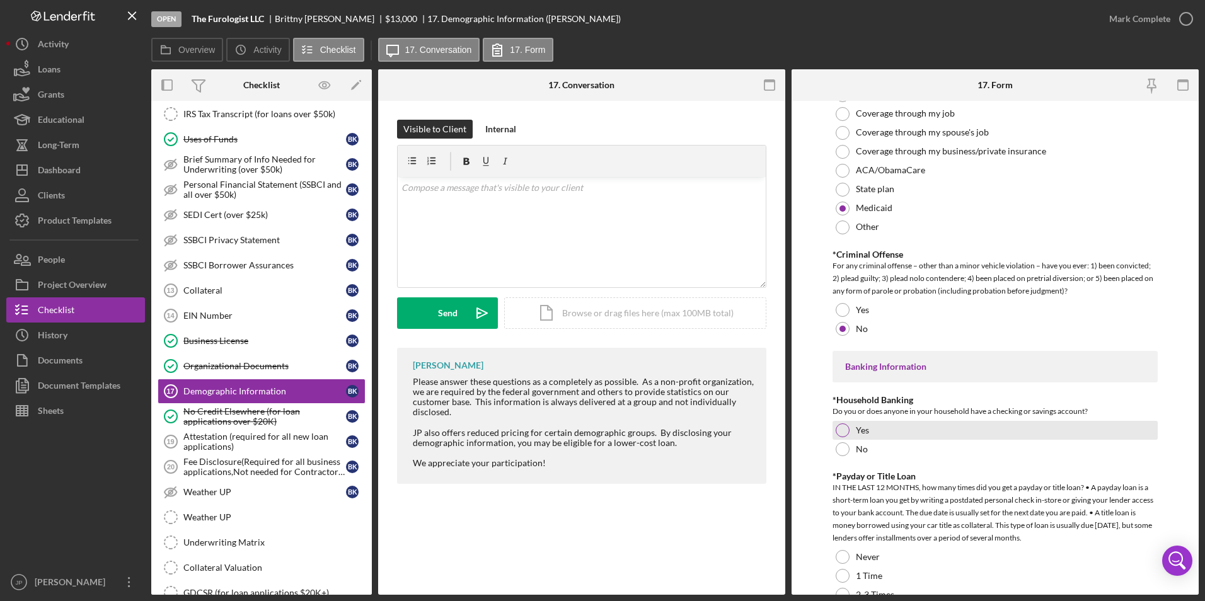
click at [845, 432] on div at bounding box center [842, 430] width 14 height 14
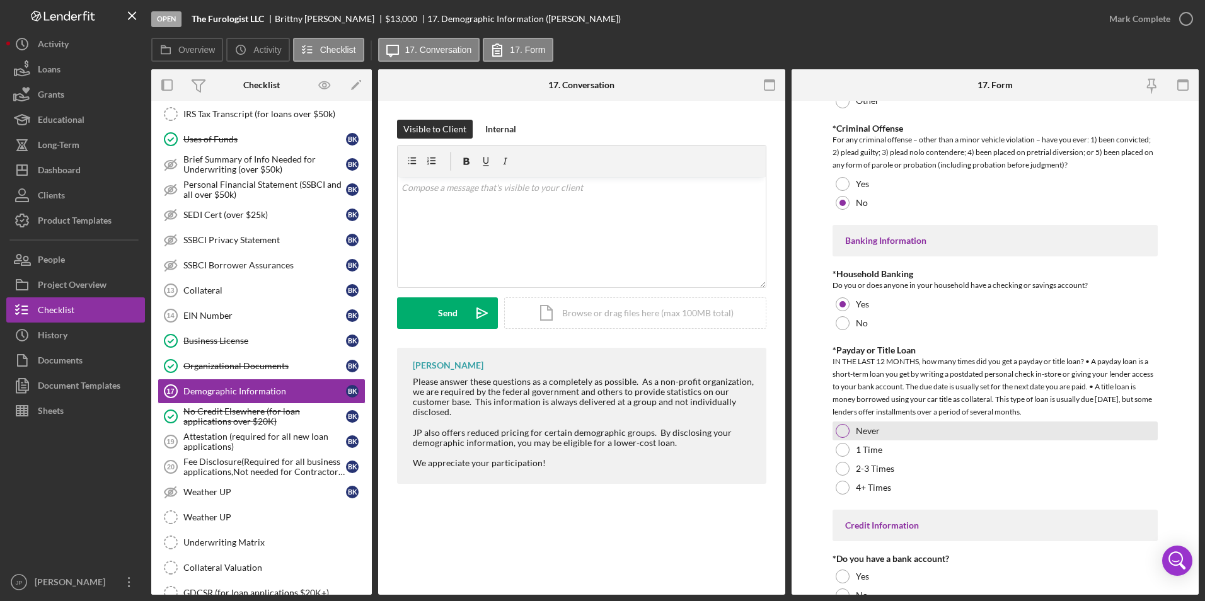
click at [845, 435] on div at bounding box center [842, 431] width 14 height 14
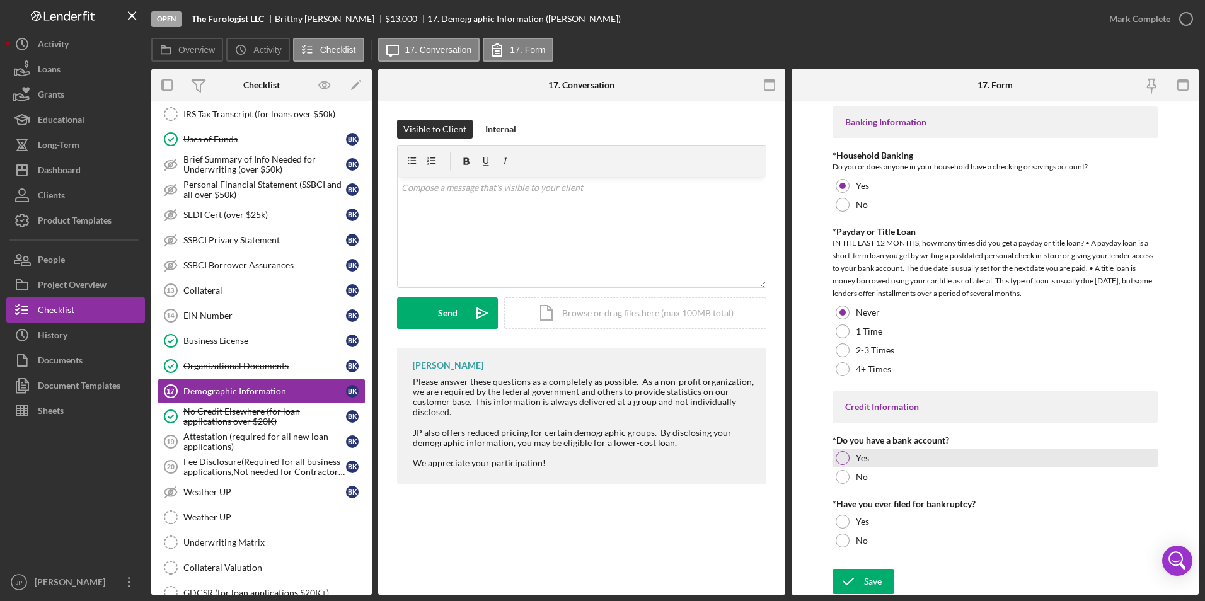
click at [839, 457] on div at bounding box center [842, 458] width 14 height 14
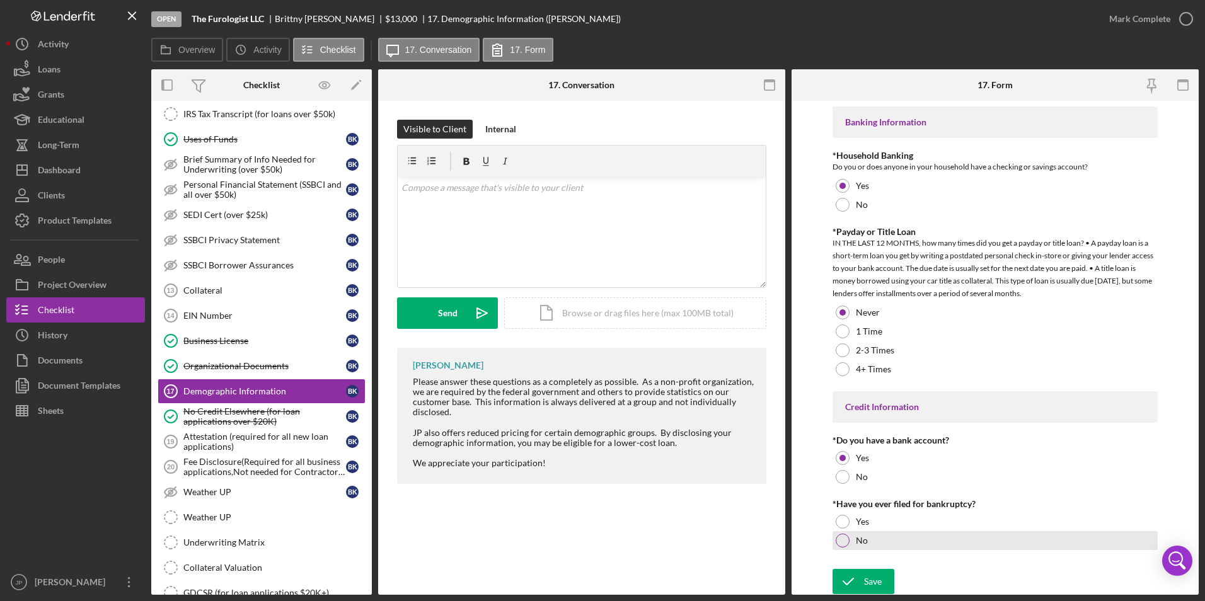
click at [843, 537] on div at bounding box center [842, 541] width 14 height 14
click at [859, 581] on icon "submit" at bounding box center [847, 581] width 31 height 31
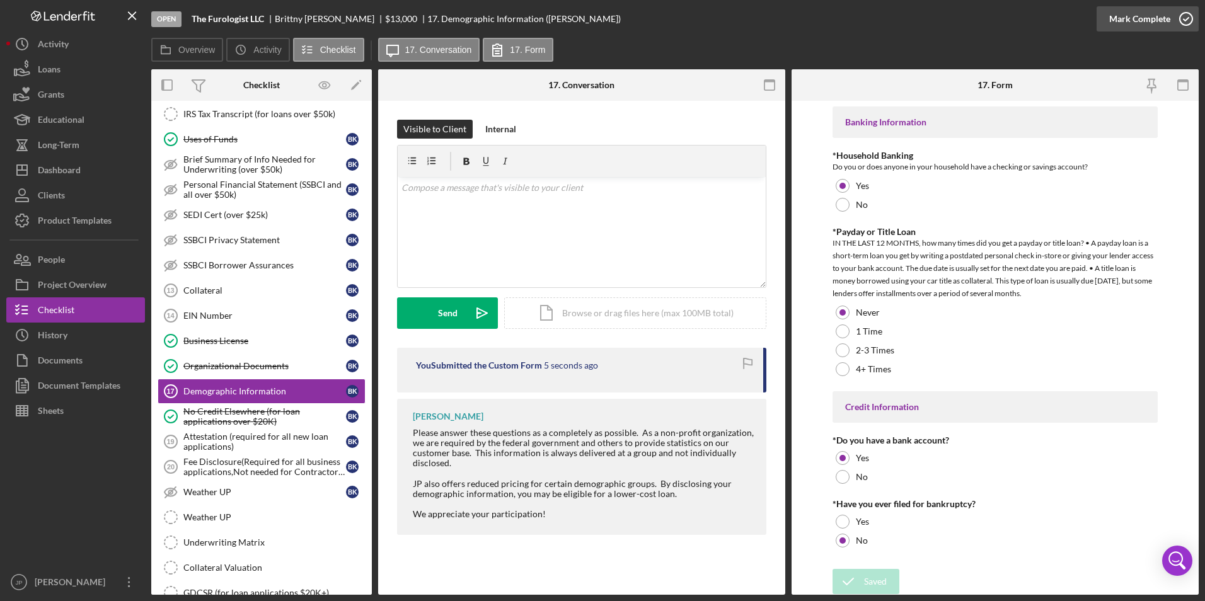
click at [1154, 20] on div "Mark Complete" at bounding box center [1139, 18] width 61 height 25
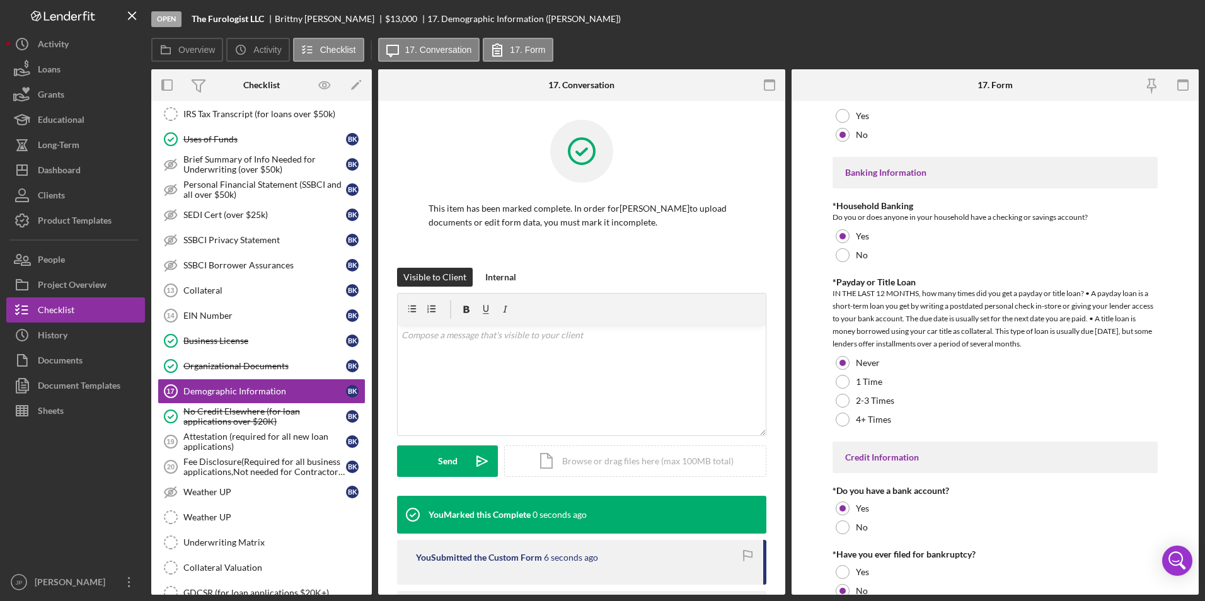
scroll to position [2500, 0]
